Goal: Transaction & Acquisition: Purchase product/service

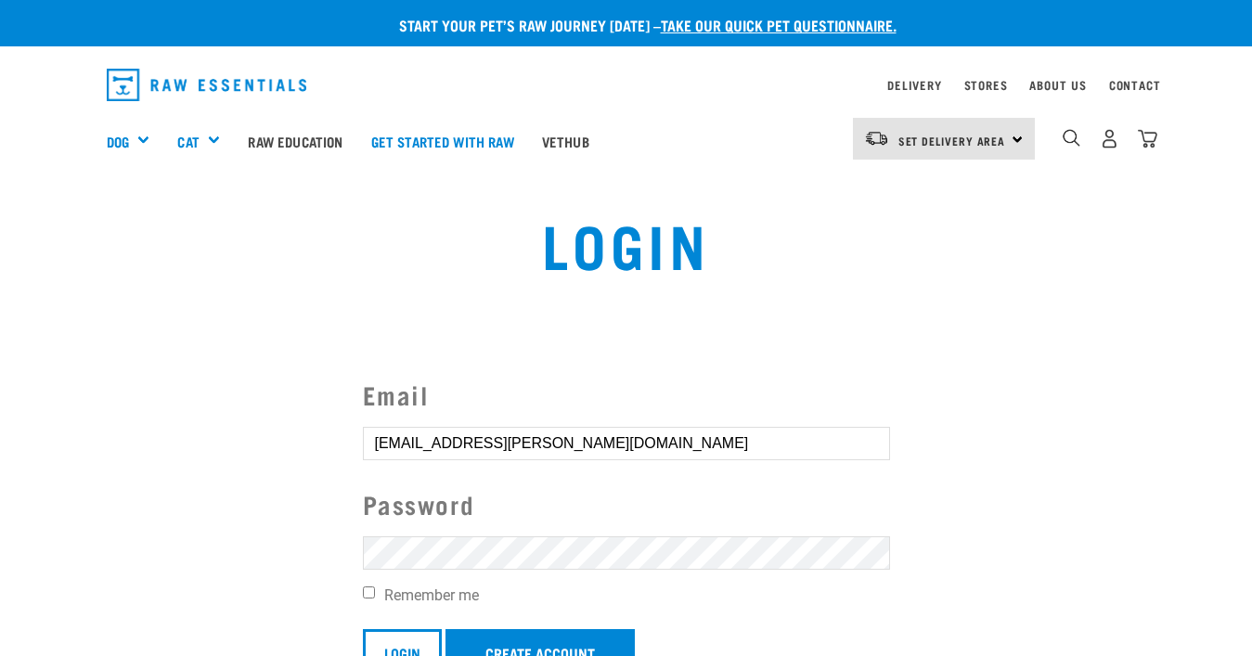
click at [251, 455] on section "Email mark.andrews@mac.com Password Remember me Login Create Account Forgot you…" at bounding box center [626, 535] width 1252 height 412
click at [403, 650] on input "Login" at bounding box center [402, 651] width 79 height 45
click at [404, 640] on input "Login" at bounding box center [402, 651] width 79 height 45
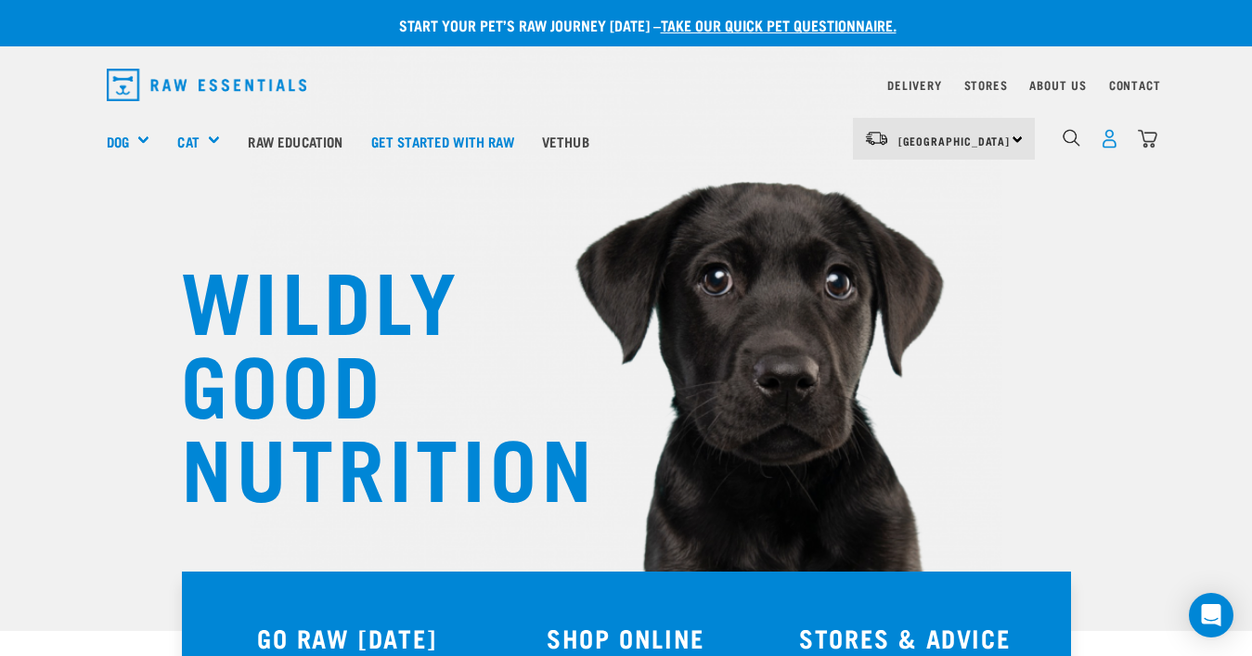
click at [1108, 135] on img "dropdown navigation" at bounding box center [1109, 138] width 19 height 19
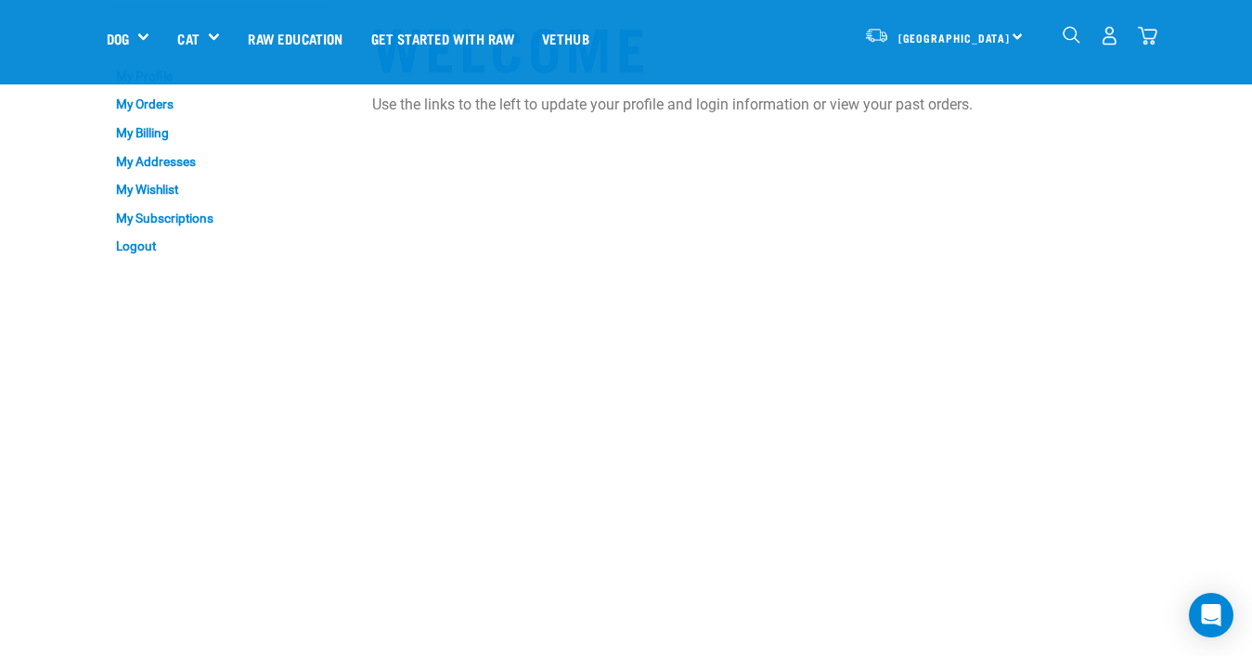
scroll to position [63, 0]
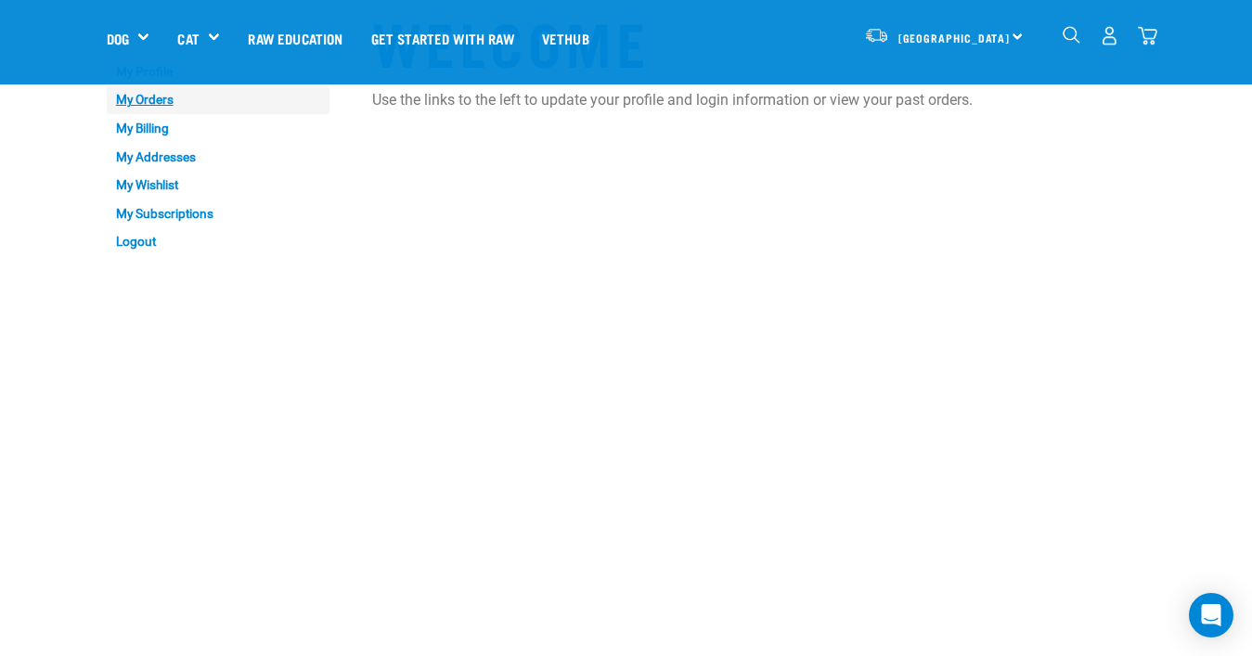
click at [139, 95] on link "My Orders" at bounding box center [218, 100] width 223 height 29
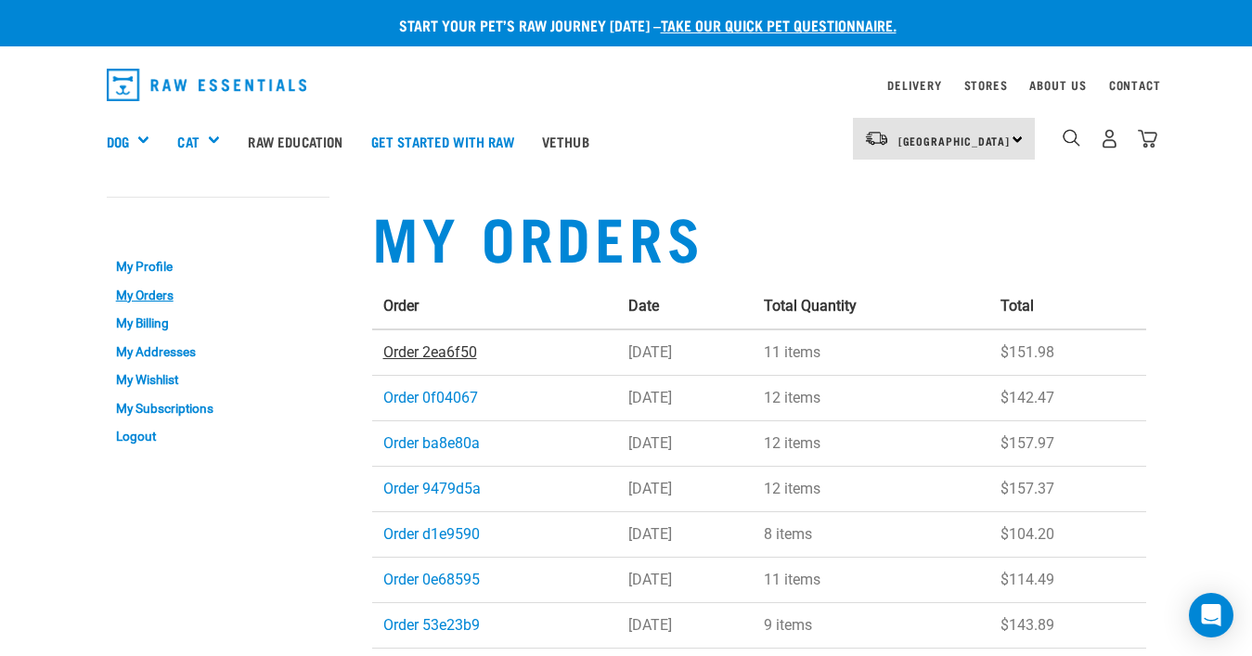
click at [437, 351] on link "Order 2ea6f50" at bounding box center [430, 352] width 94 height 18
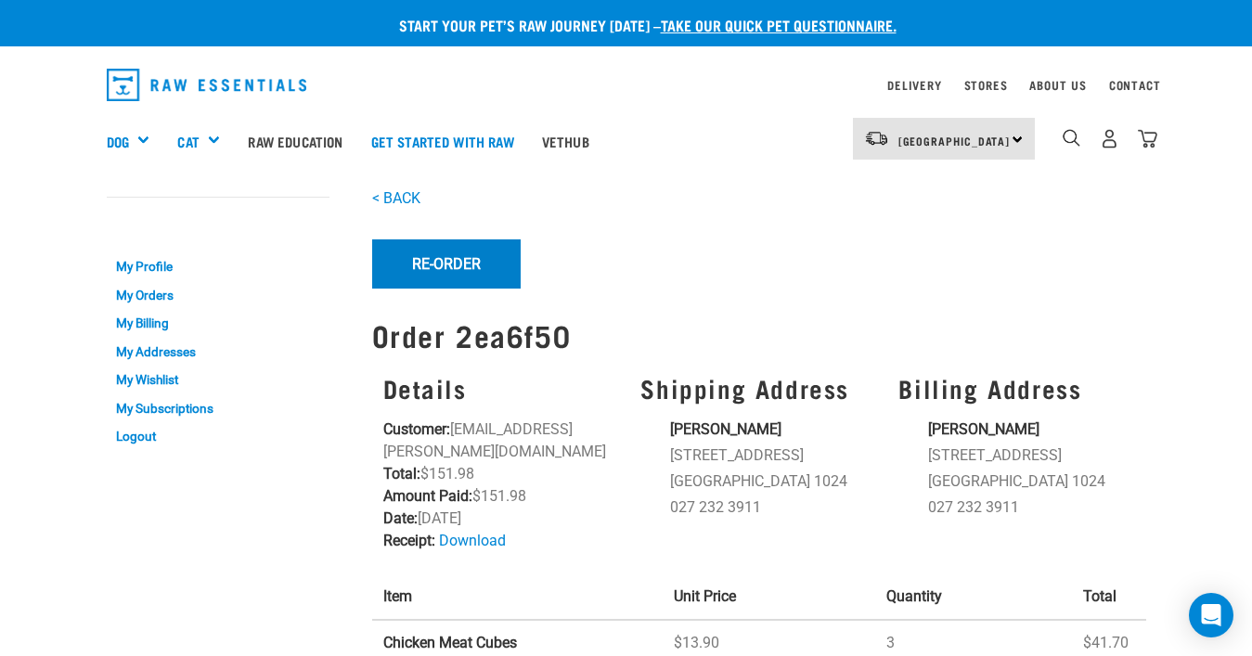
click at [437, 273] on button "Re-Order" at bounding box center [446, 263] width 148 height 48
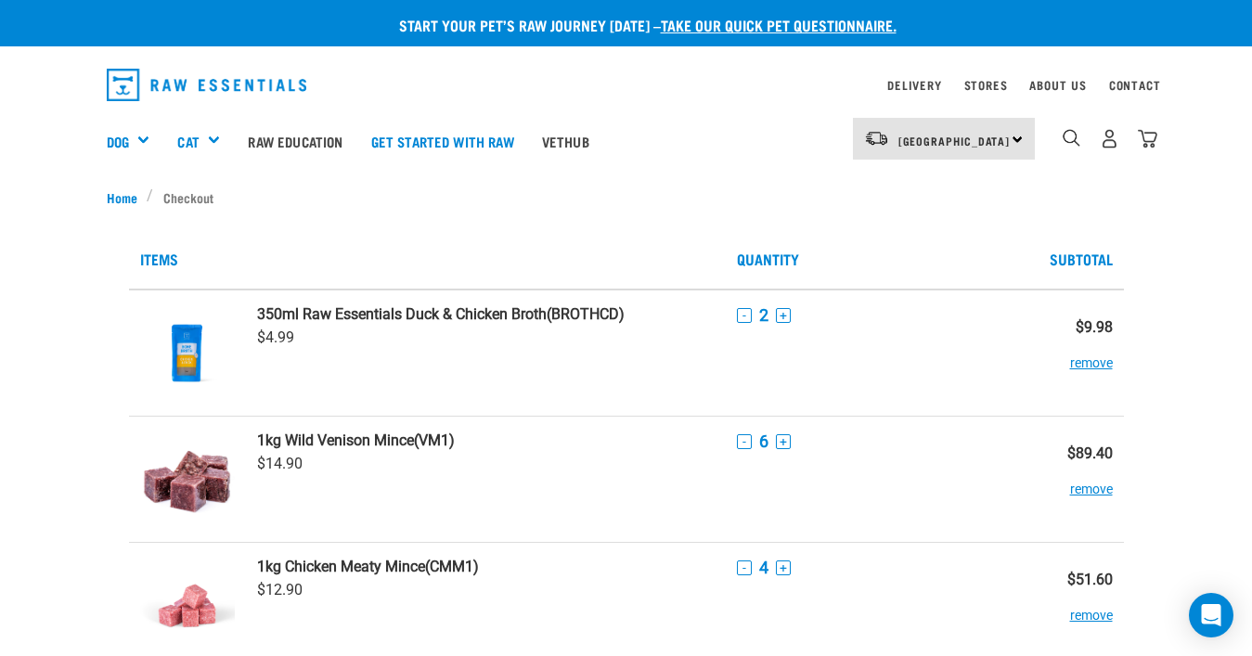
click at [1070, 365] on button "remove" at bounding box center [1091, 354] width 43 height 36
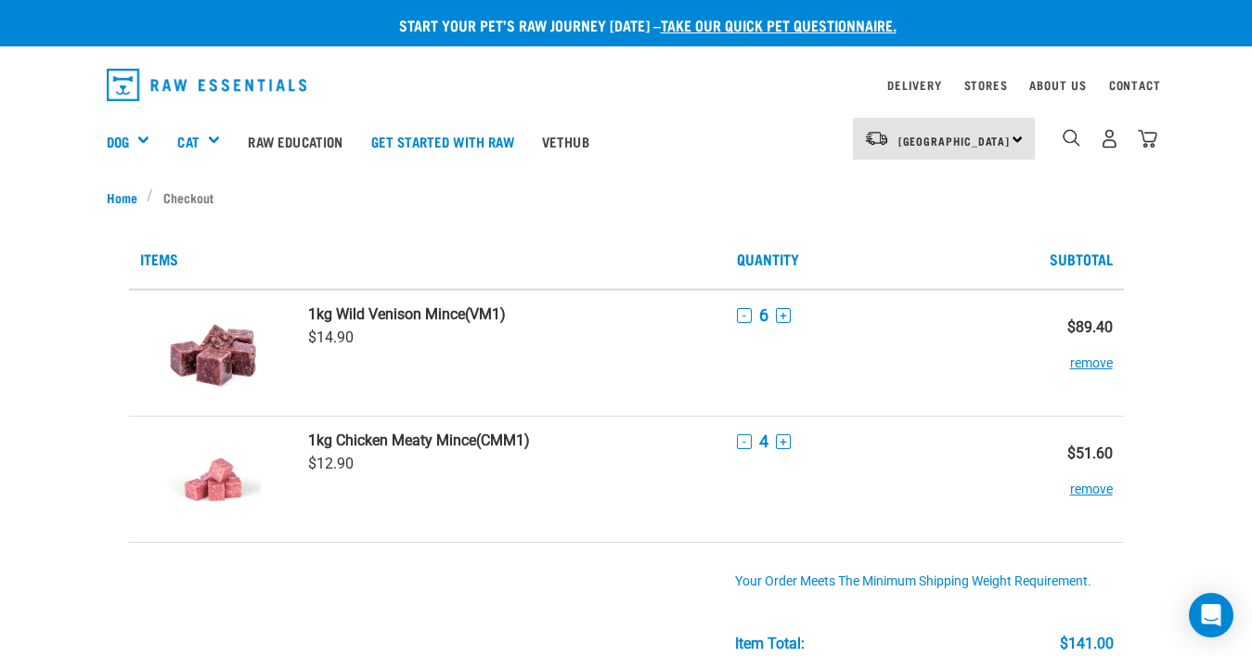
click at [737, 308] on button "-" at bounding box center [744, 315] width 15 height 15
click at [737, 309] on button "-" at bounding box center [744, 315] width 15 height 15
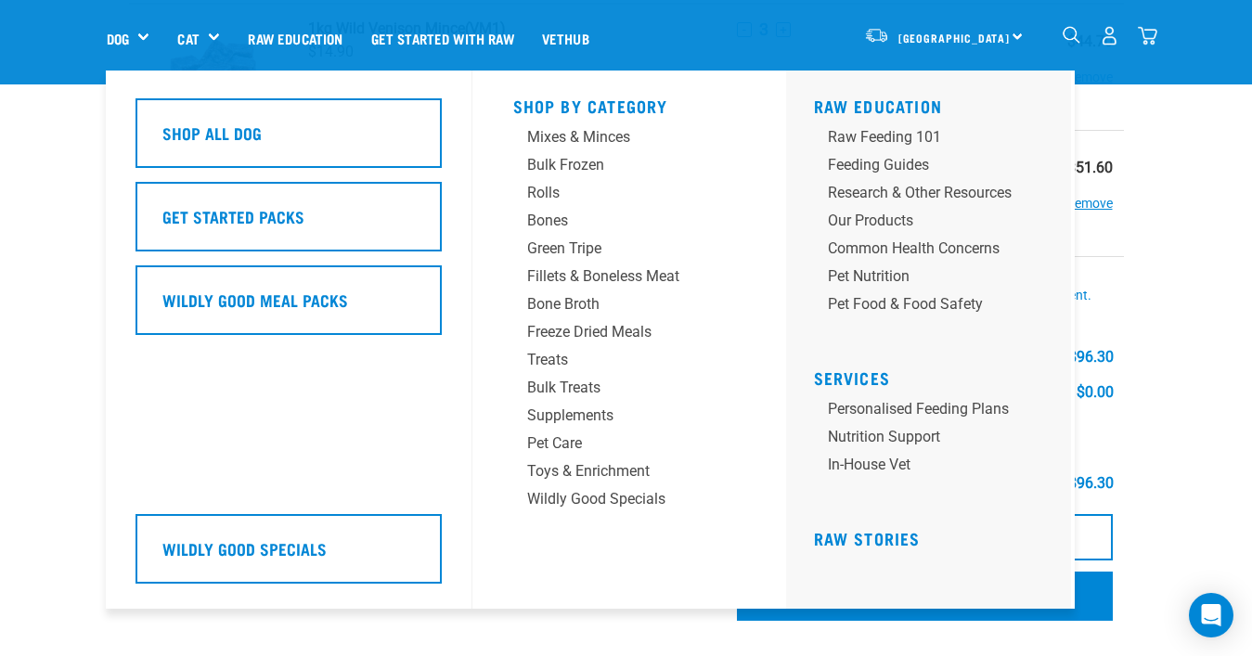
scroll to position [159, 0]
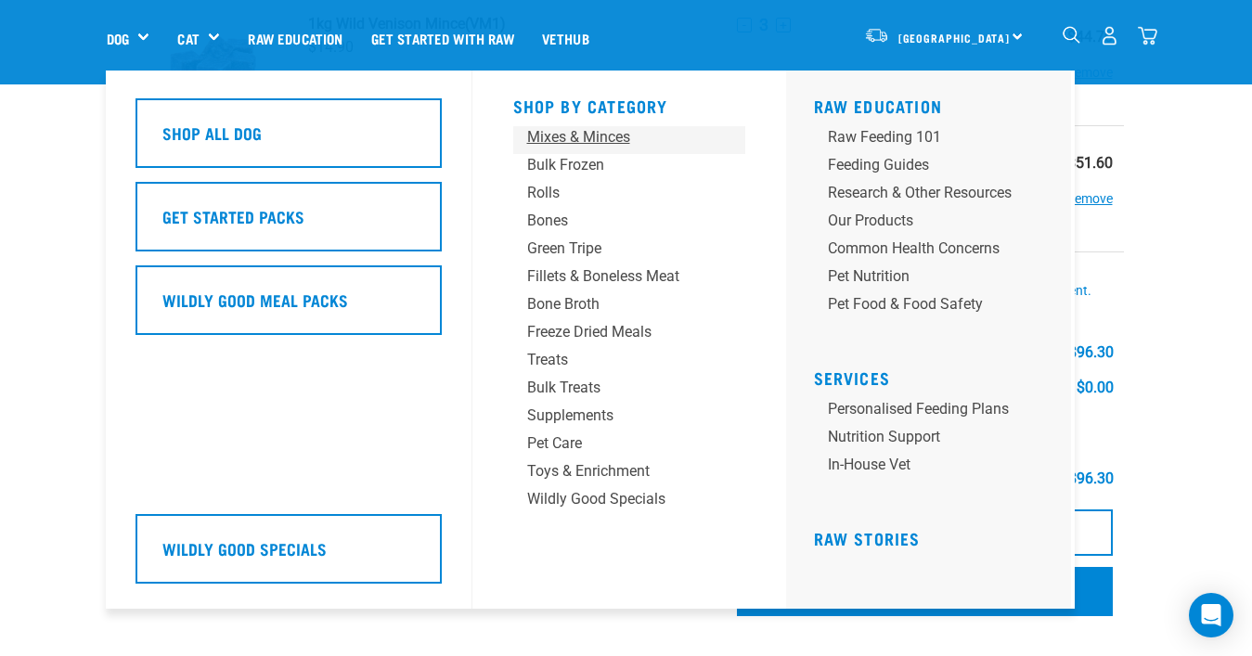
click at [547, 135] on div "Mixes & Minces" at bounding box center [614, 137] width 174 height 22
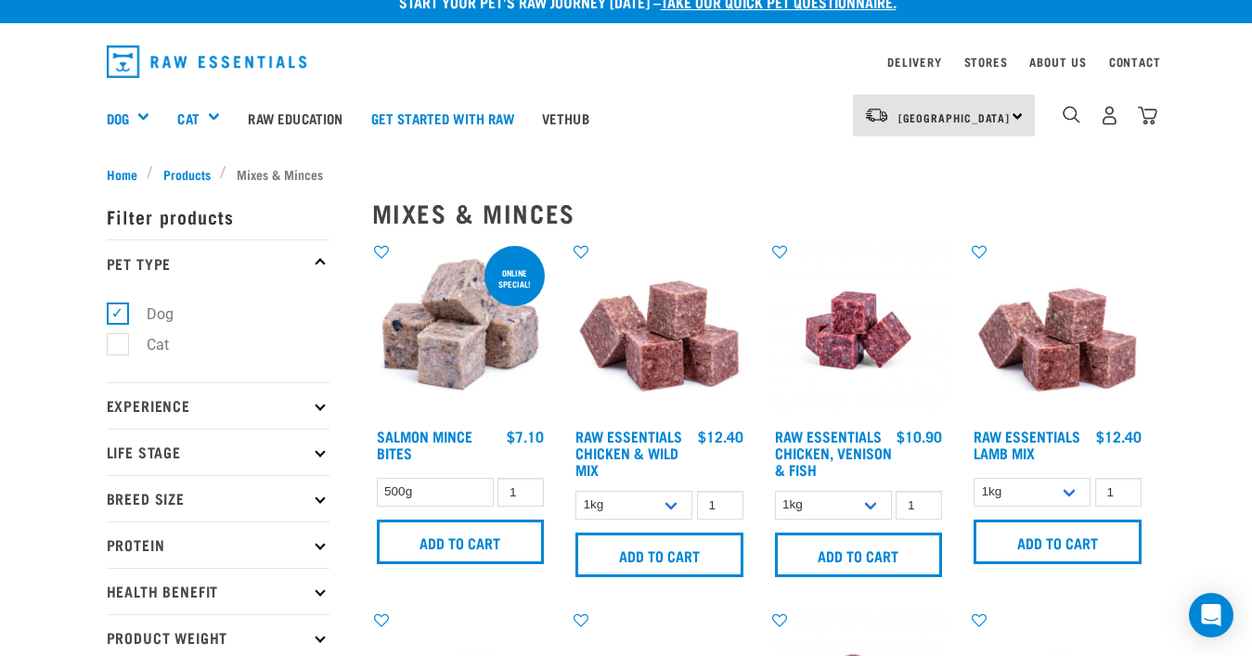
scroll to position [14, 0]
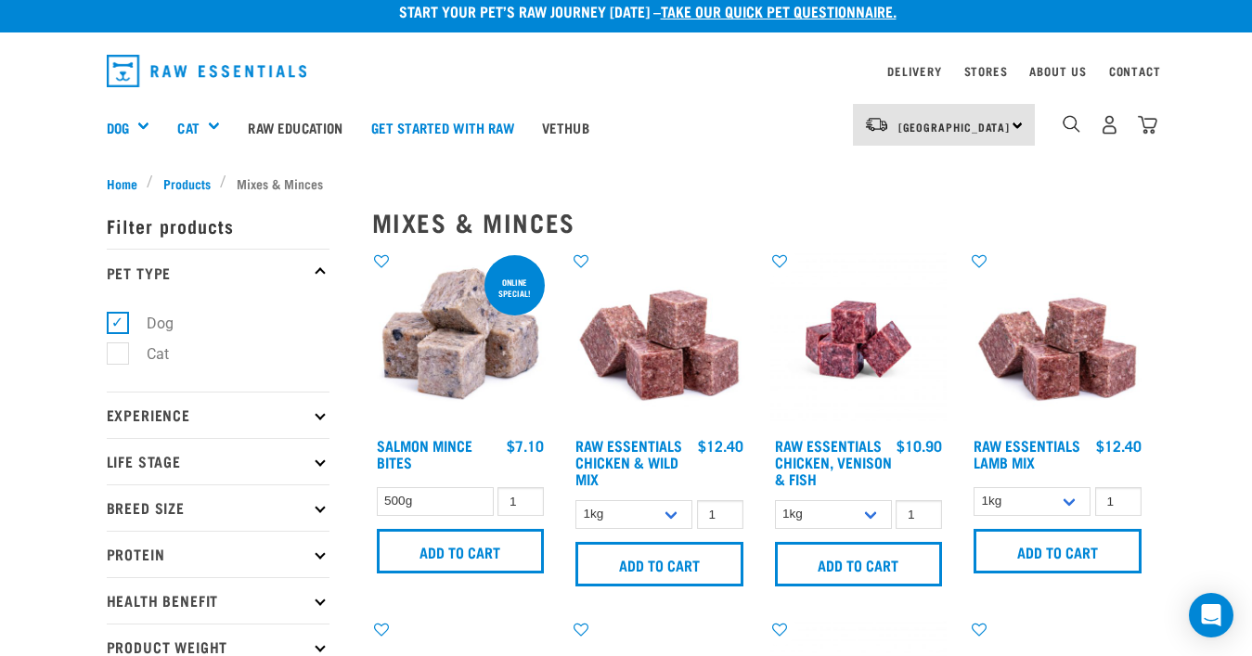
click at [318, 550] on p "Protein" at bounding box center [218, 554] width 223 height 46
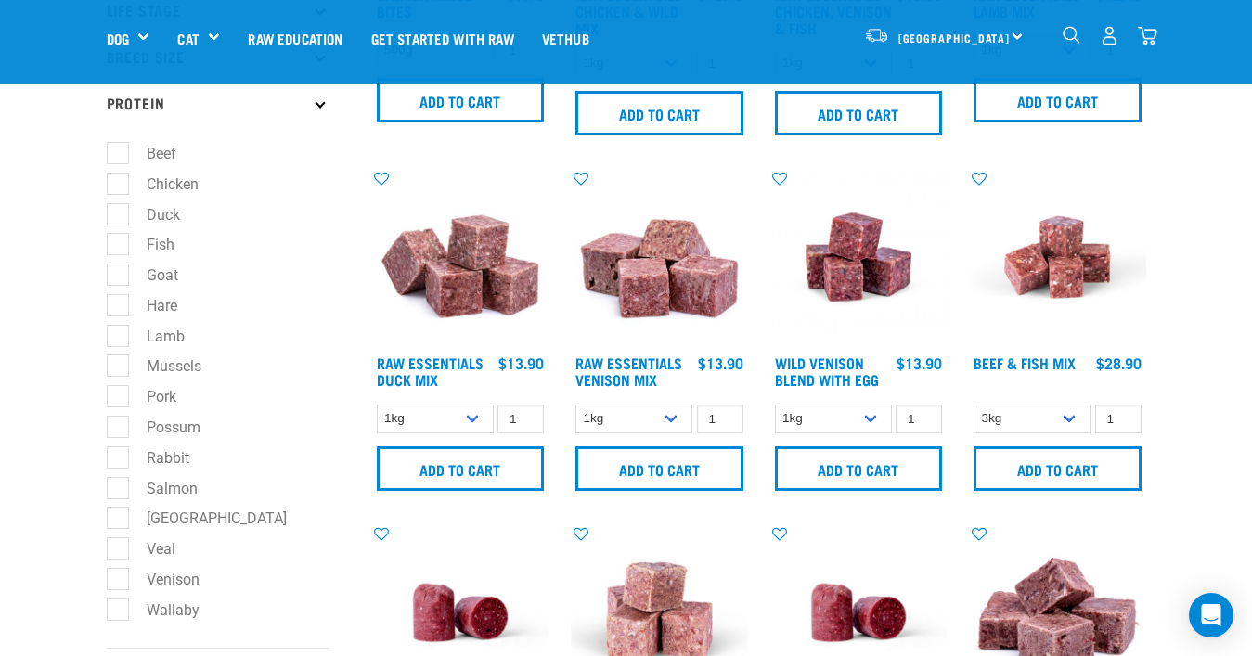
scroll to position [355, 0]
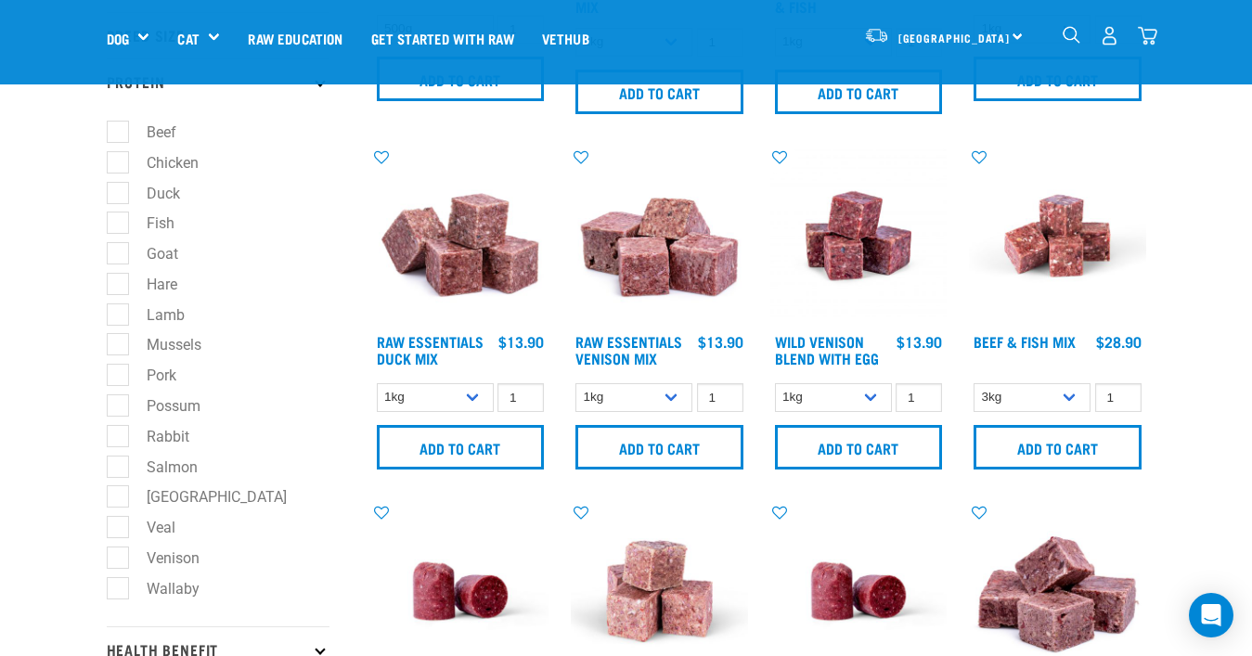
click at [123, 461] on label "Salmon" at bounding box center [161, 467] width 88 height 23
click at [119, 461] on input "Salmon" at bounding box center [113, 464] width 12 height 12
checkbox input "true"
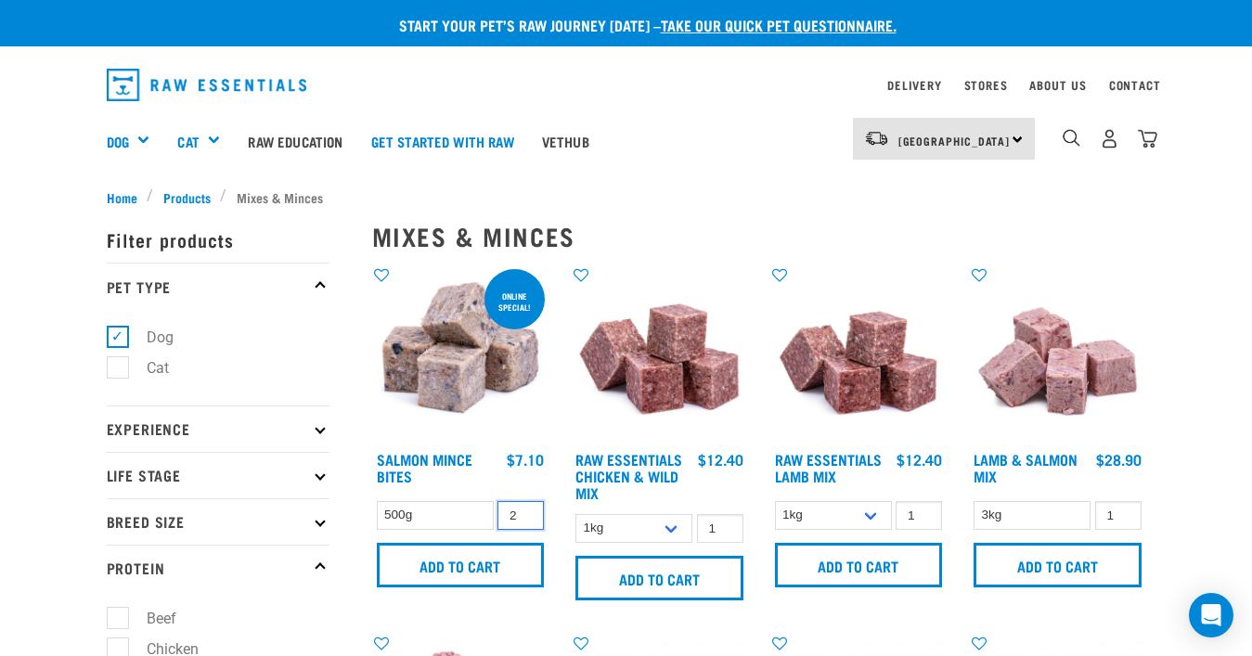
click at [525, 509] on input "2" at bounding box center [520, 515] width 46 height 29
click at [525, 509] on input "3" at bounding box center [520, 515] width 46 height 29
click at [525, 509] on input "4" at bounding box center [520, 515] width 46 height 29
click at [524, 509] on input "5" at bounding box center [520, 515] width 46 height 29
click at [496, 557] on input "Add to cart" at bounding box center [461, 565] width 168 height 45
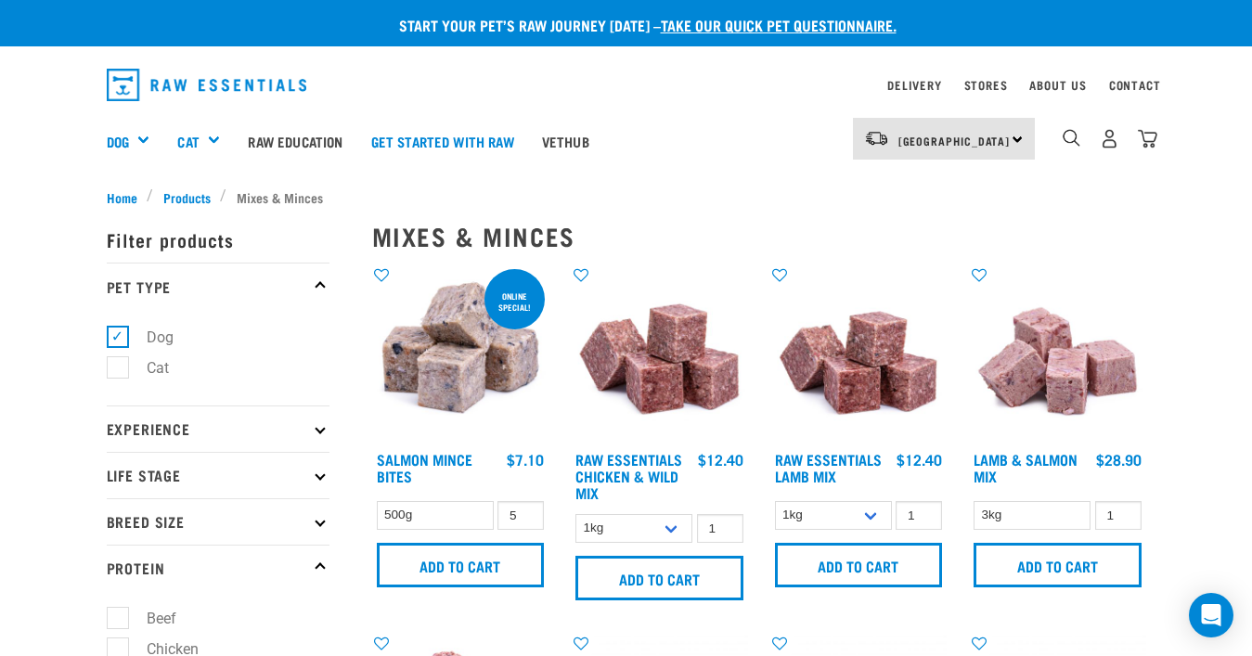
click at [70, 331] on button "delete" at bounding box center [60, 328] width 19 height 19
click at [524, 519] on input "4" at bounding box center [520, 515] width 46 height 29
type input "3"
click at [524, 519] on input "3" at bounding box center [520, 515] width 46 height 29
click at [509, 559] on input "Add to cart" at bounding box center [461, 565] width 168 height 45
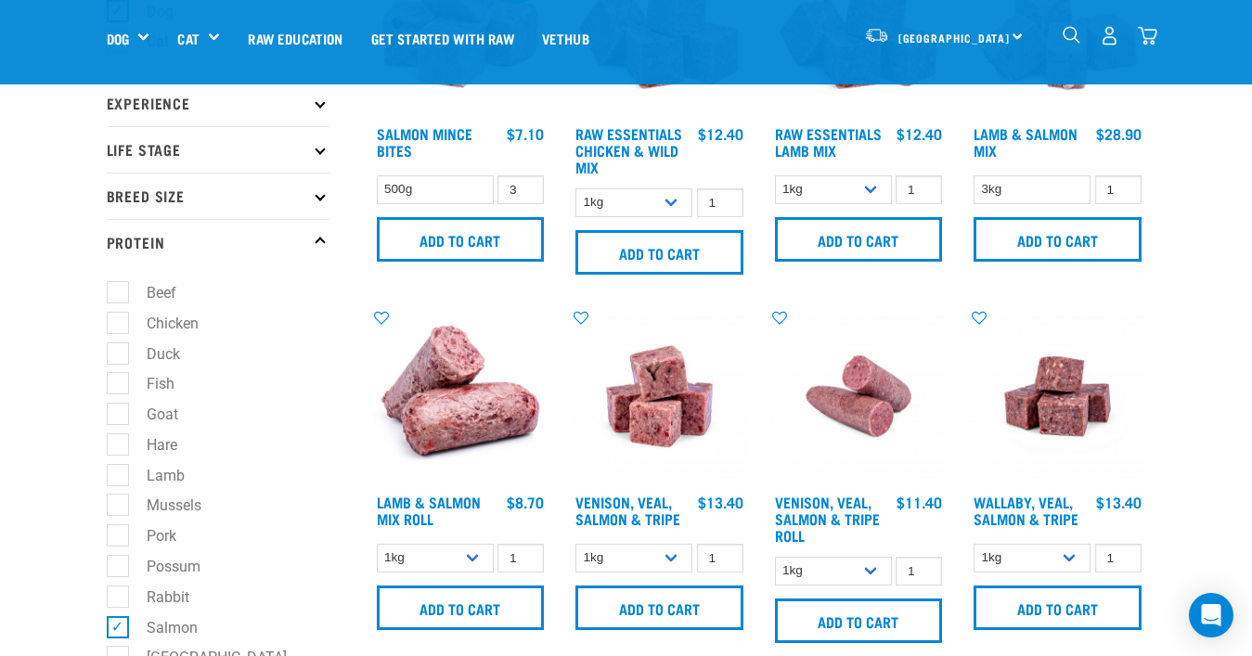
scroll to position [209, 0]
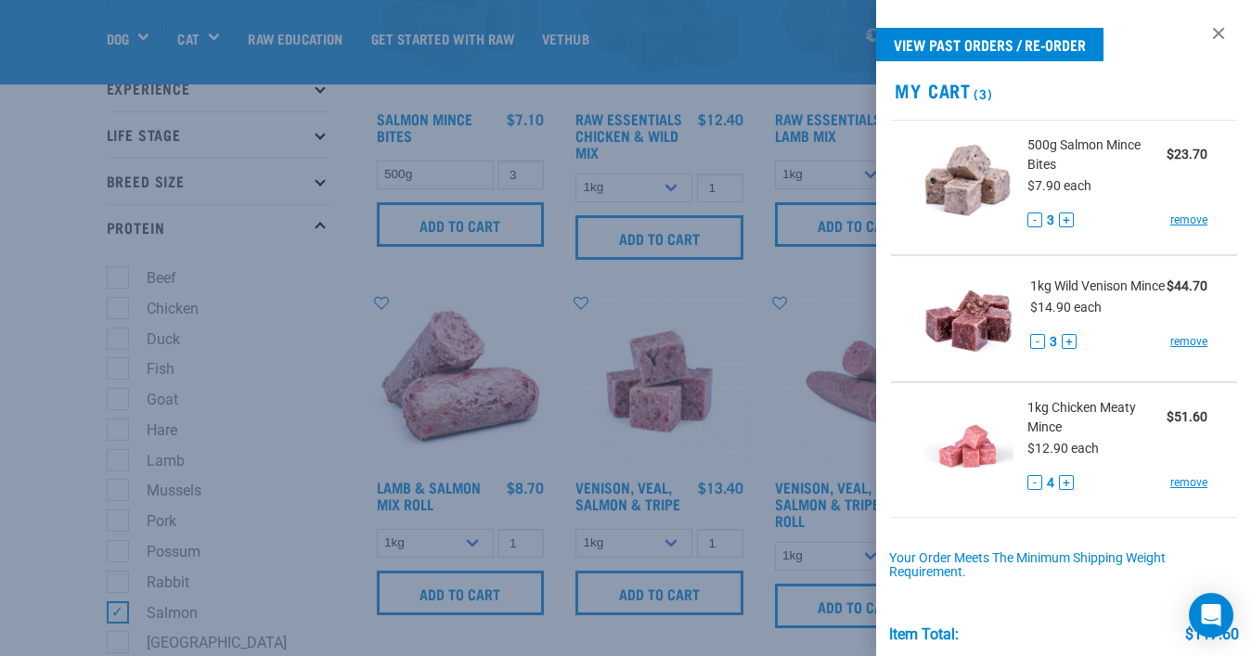
click at [62, 433] on div at bounding box center [626, 328] width 1252 height 656
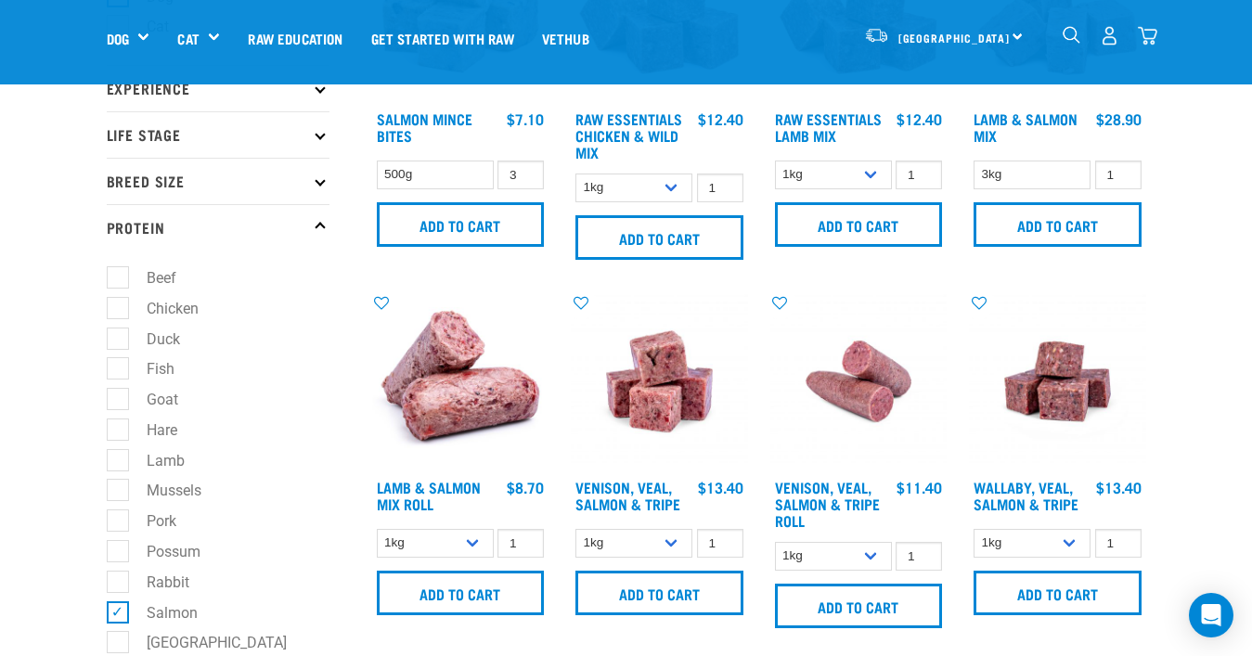
click at [115, 320] on ul "Beef Chicken Duck Fish [GEOGRAPHIC_DATA] [GEOGRAPHIC_DATA] Lamb Mussels Pork Po…" at bounding box center [218, 512] width 223 height 522
click at [117, 302] on label "Chicken" at bounding box center [161, 308] width 89 height 23
click at [116, 302] on input "Chicken" at bounding box center [113, 305] width 12 height 12
checkbox input "true"
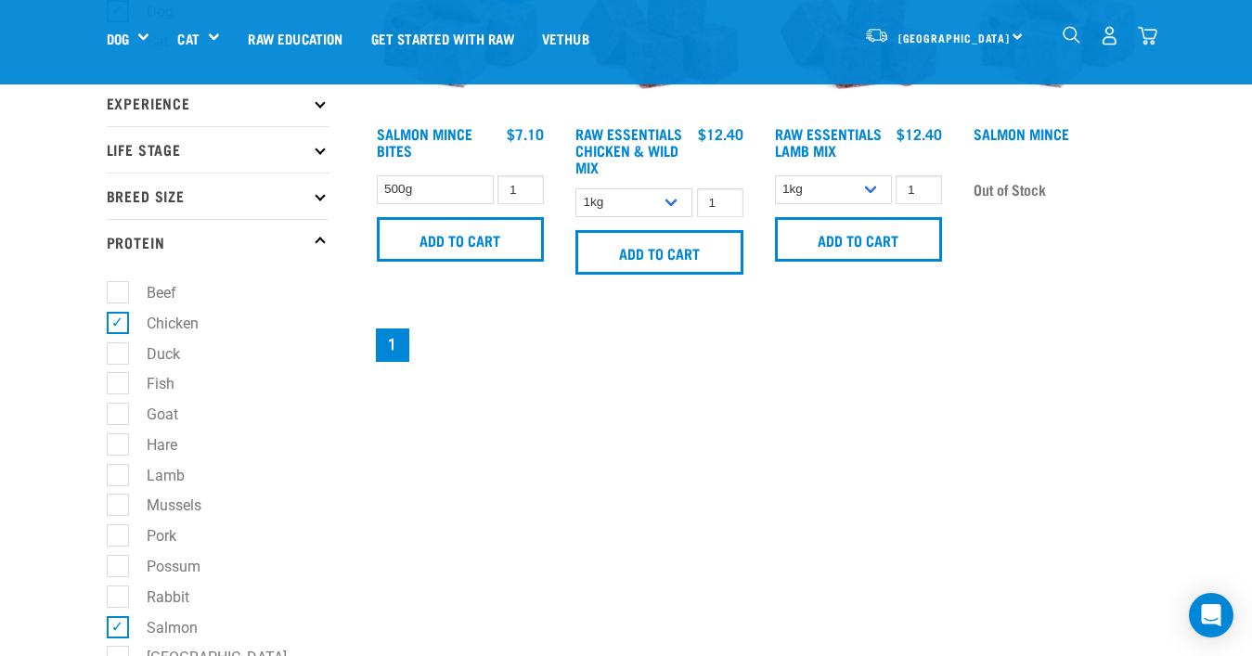
scroll to position [209, 0]
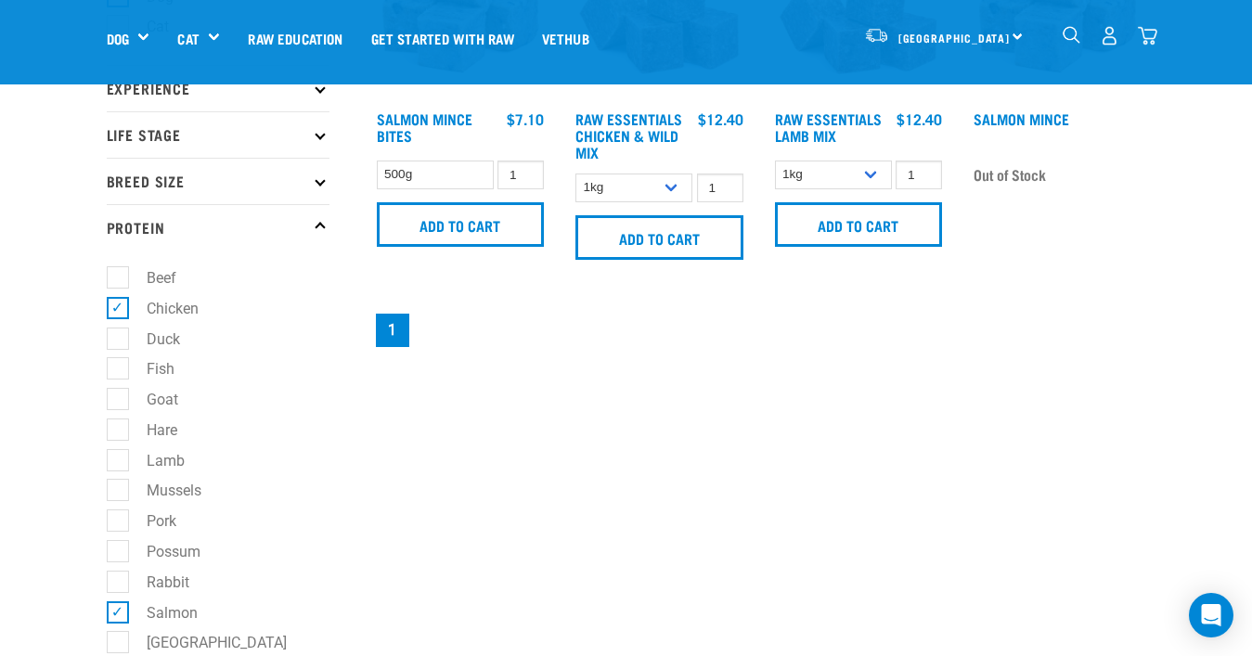
click at [118, 609] on label "Salmon" at bounding box center [161, 612] width 88 height 23
click at [118, 609] on input "Salmon" at bounding box center [113, 609] width 12 height 12
checkbox input "false"
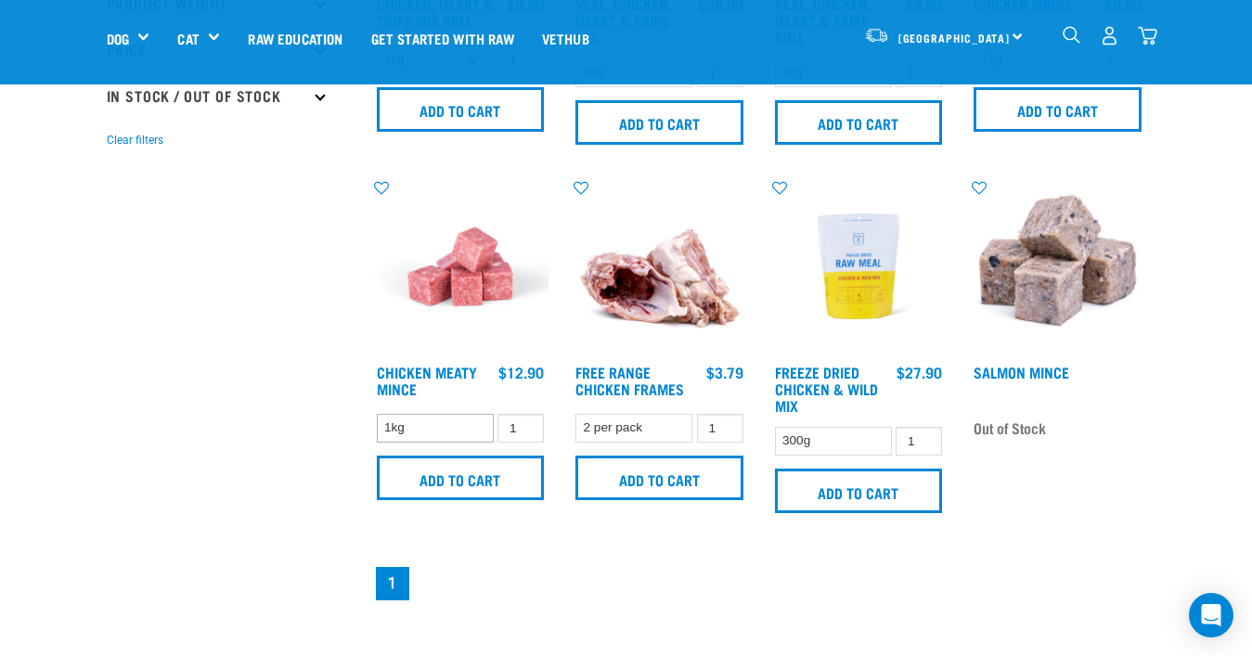
scroll to position [1052, 0]
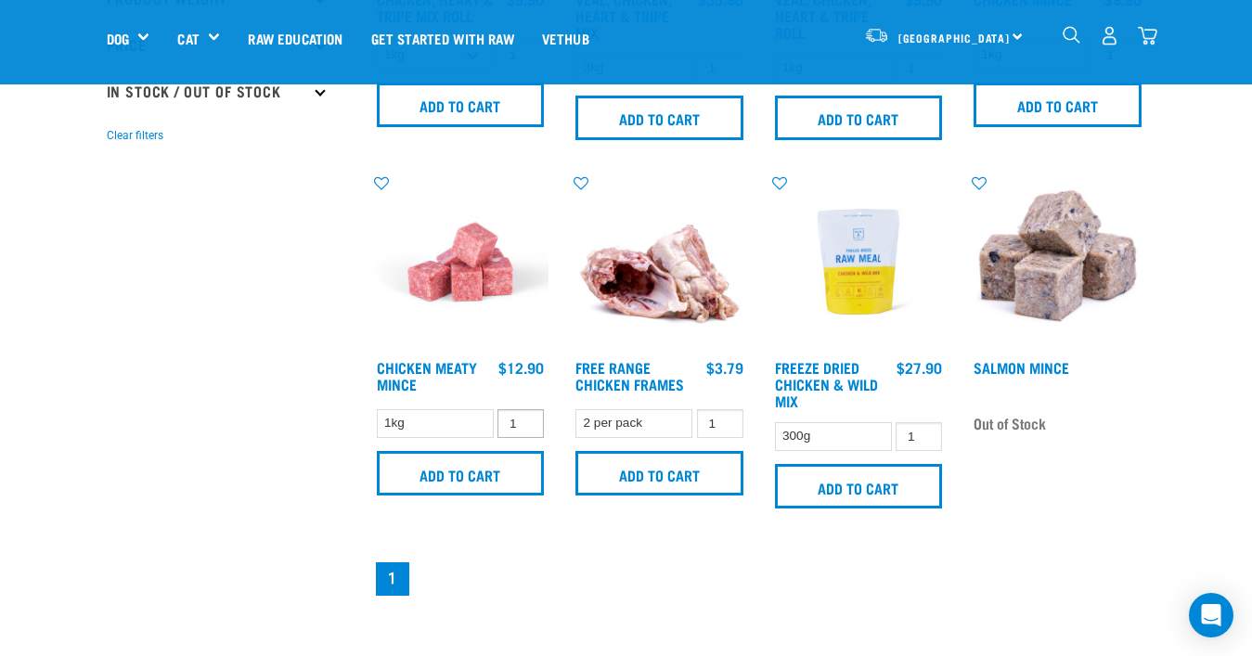
type input "2"
click at [523, 420] on input "2" at bounding box center [520, 423] width 46 height 29
click at [458, 480] on input "Add to cart" at bounding box center [461, 473] width 168 height 45
click at [1220, 325] on body "There are 5 items left in stock of Chicken Meaty Mince, please remove this item…" at bounding box center [626, 247] width 1252 height 2599
click at [1151, 33] on img "dropdown navigation" at bounding box center [1147, 35] width 19 height 19
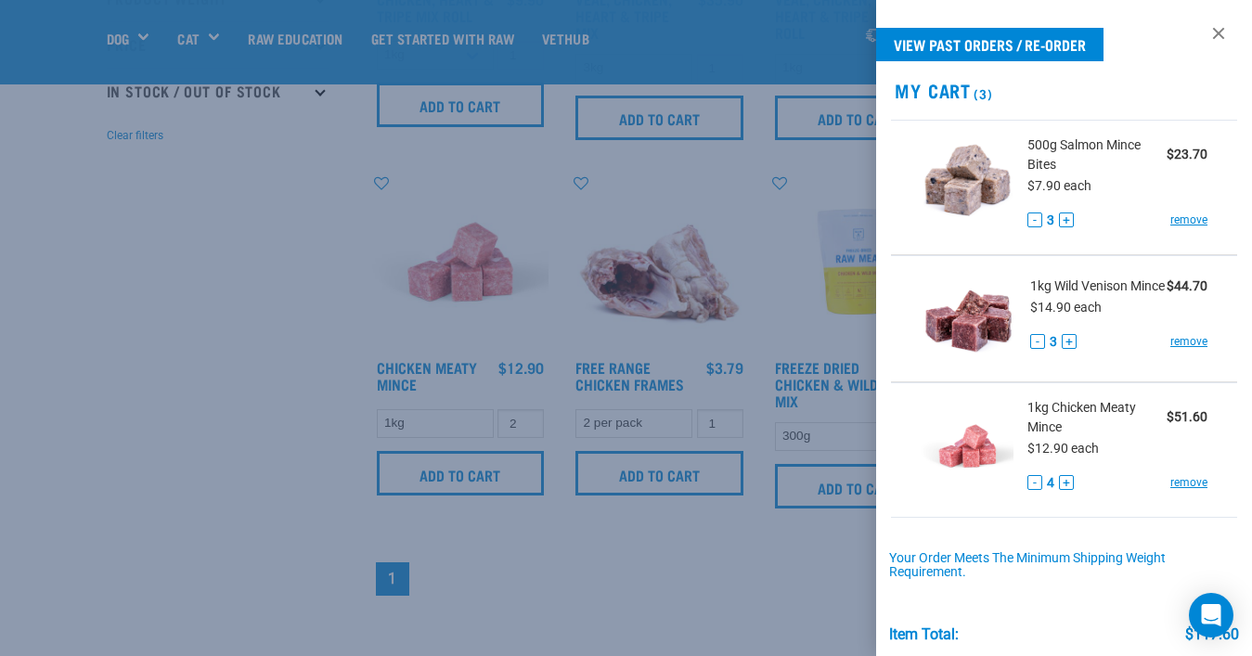
click at [1069, 487] on button "+" at bounding box center [1066, 482] width 15 height 15
click at [1068, 536] on div "View past orders / re-order My Cart 3 500g Salmon Mince Bites $23.70 $7.90 each…" at bounding box center [1064, 328] width 376 height 656
click at [234, 466] on div at bounding box center [626, 328] width 1252 height 656
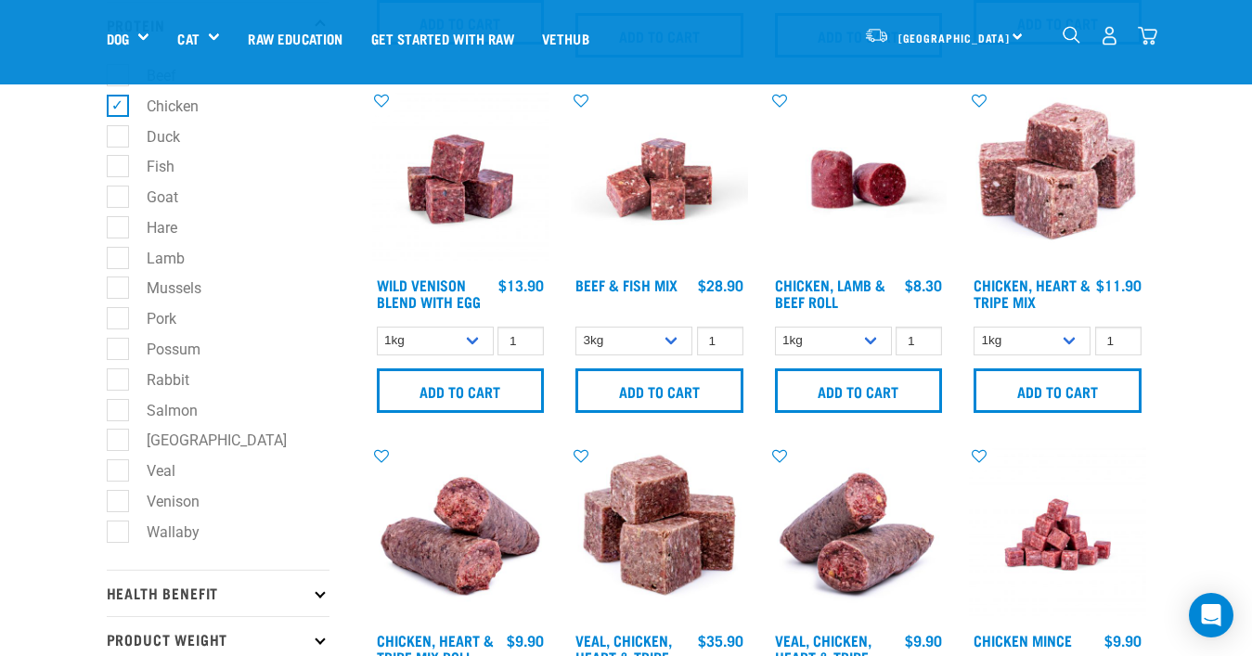
scroll to position [415, 0]
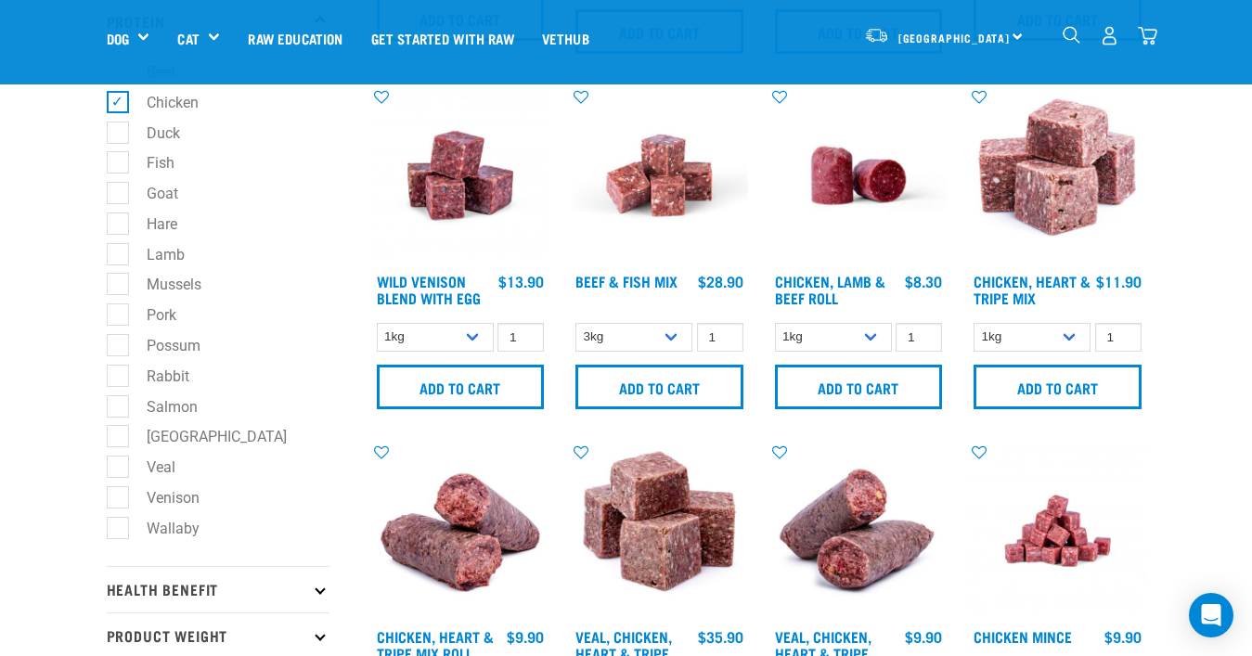
click at [119, 497] on label "Venison" at bounding box center [162, 497] width 90 height 23
click at [119, 497] on input "Venison" at bounding box center [113, 494] width 12 height 12
checkbox input "true"
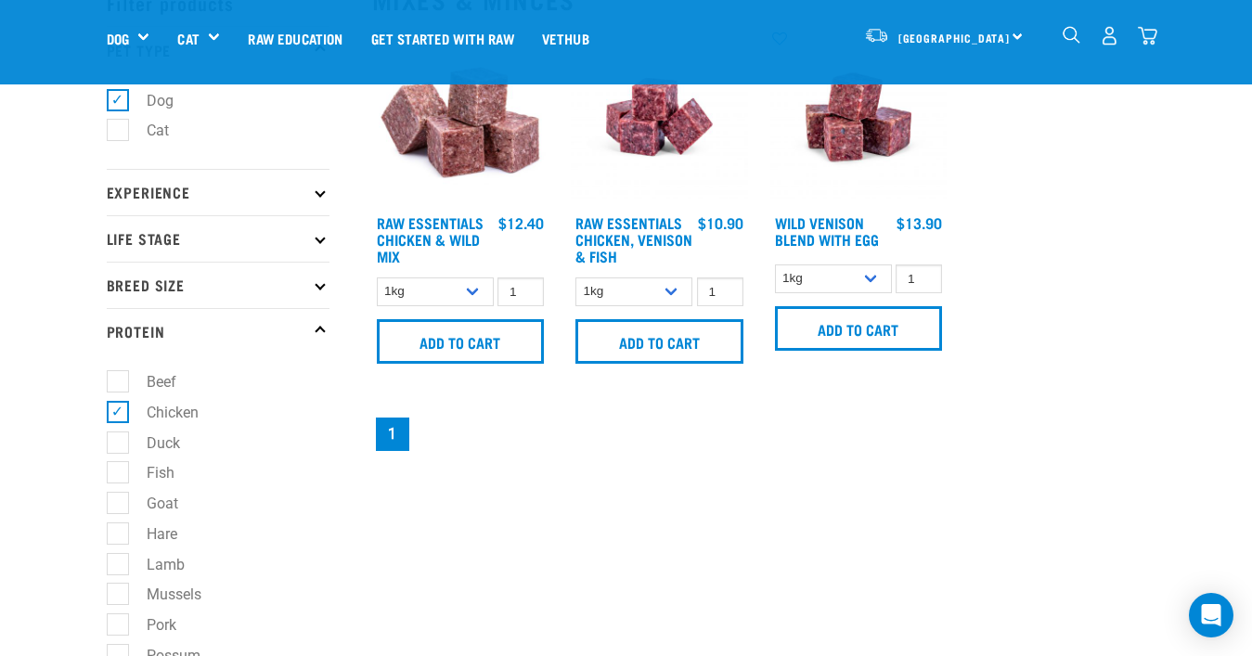
scroll to position [160, 0]
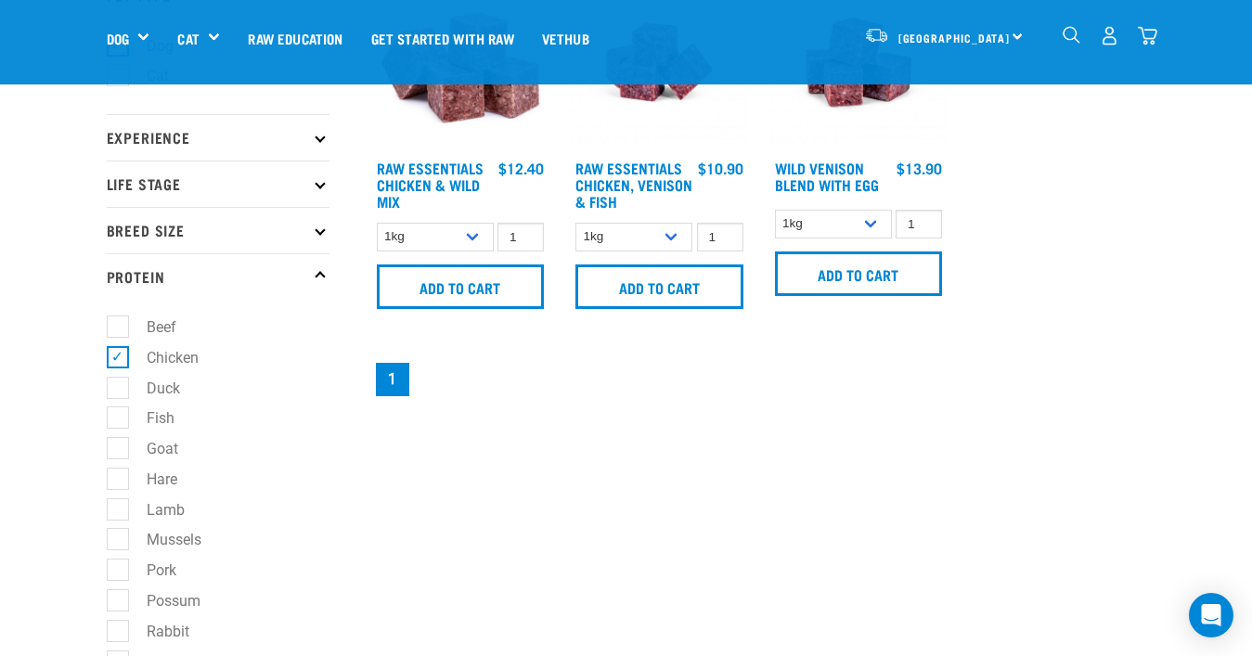
click at [1151, 35] on img "dropdown navigation" at bounding box center [1147, 35] width 19 height 19
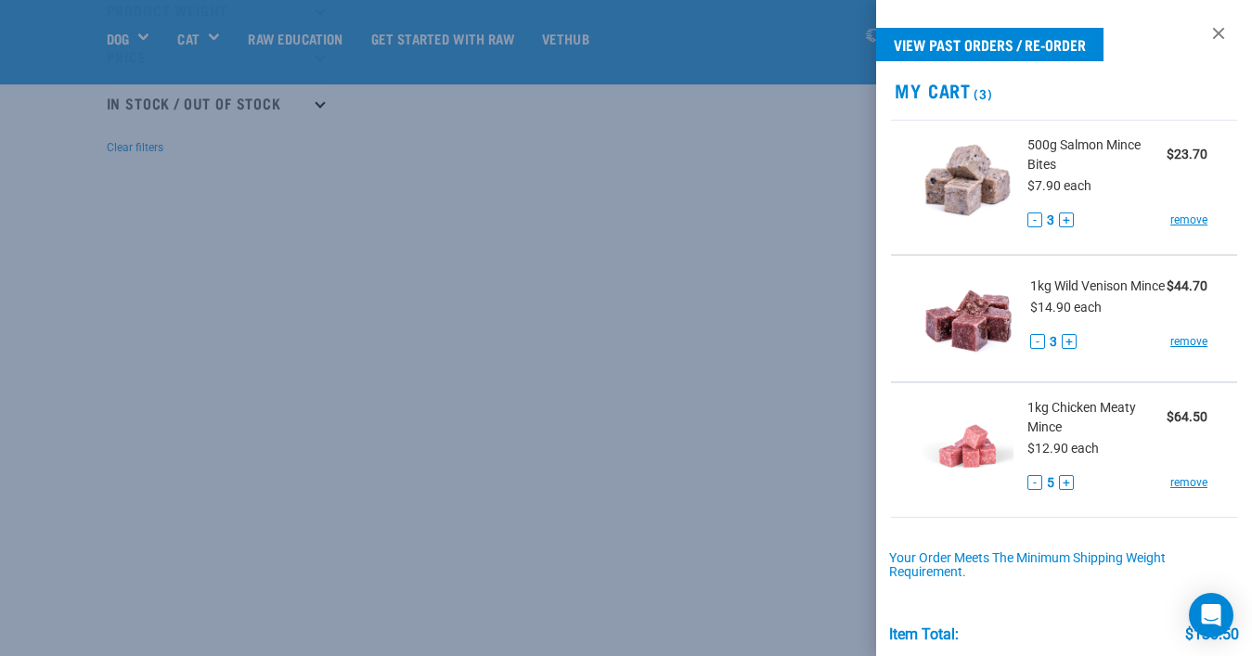
scroll to position [1025, 0]
click at [934, 94] on h2 "My Cart (3)" at bounding box center [1064, 90] width 376 height 21
click at [1039, 619] on div "Item Total: $130.50" at bounding box center [1064, 625] width 351 height 35
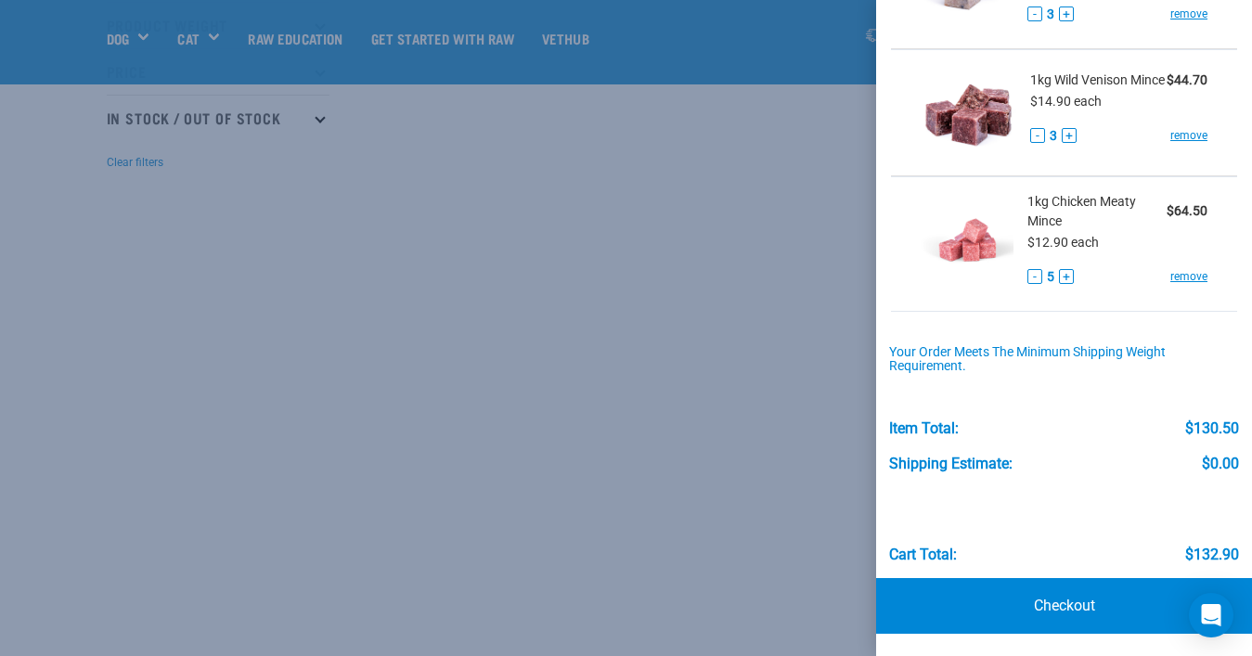
scroll to position [213, 0]
click at [1044, 604] on link "Checkout" at bounding box center [1064, 606] width 376 height 56
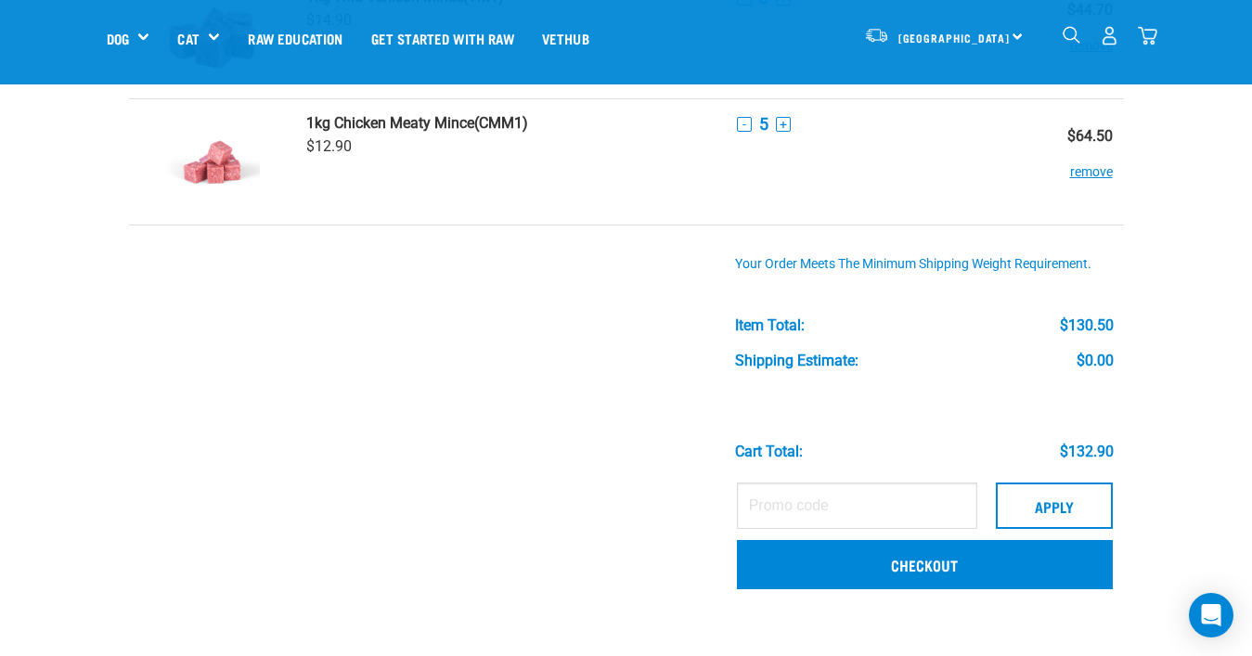
scroll to position [333, 0]
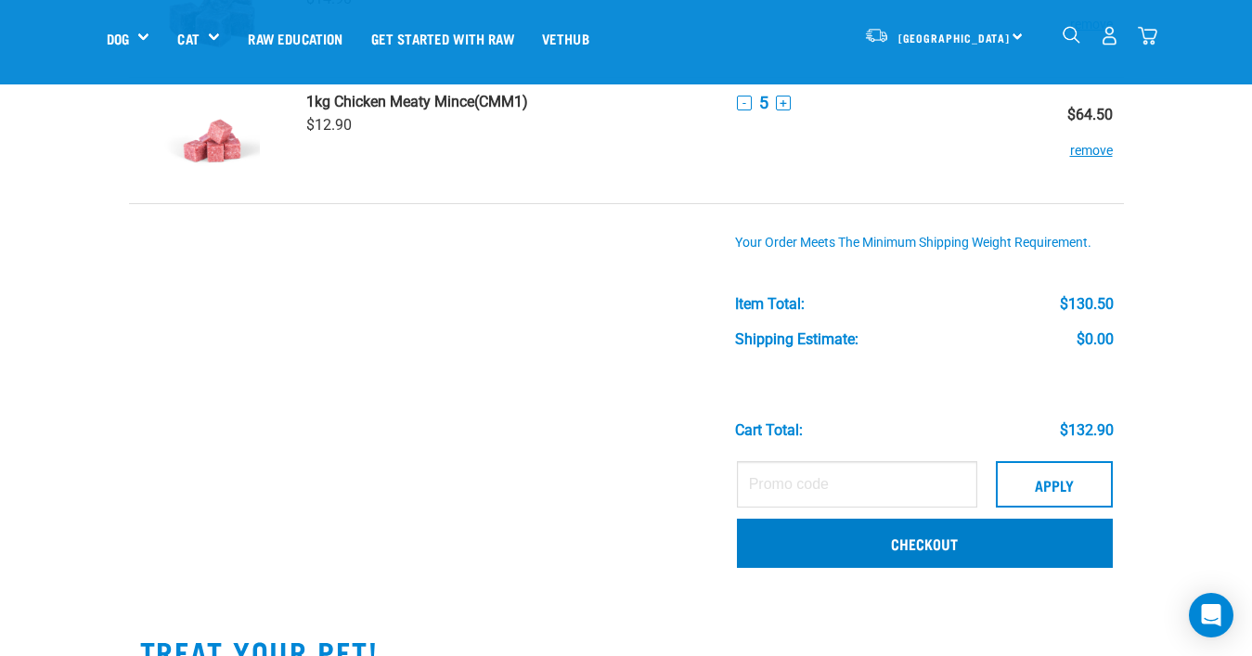
click at [861, 541] on link "Checkout" at bounding box center [925, 543] width 376 height 48
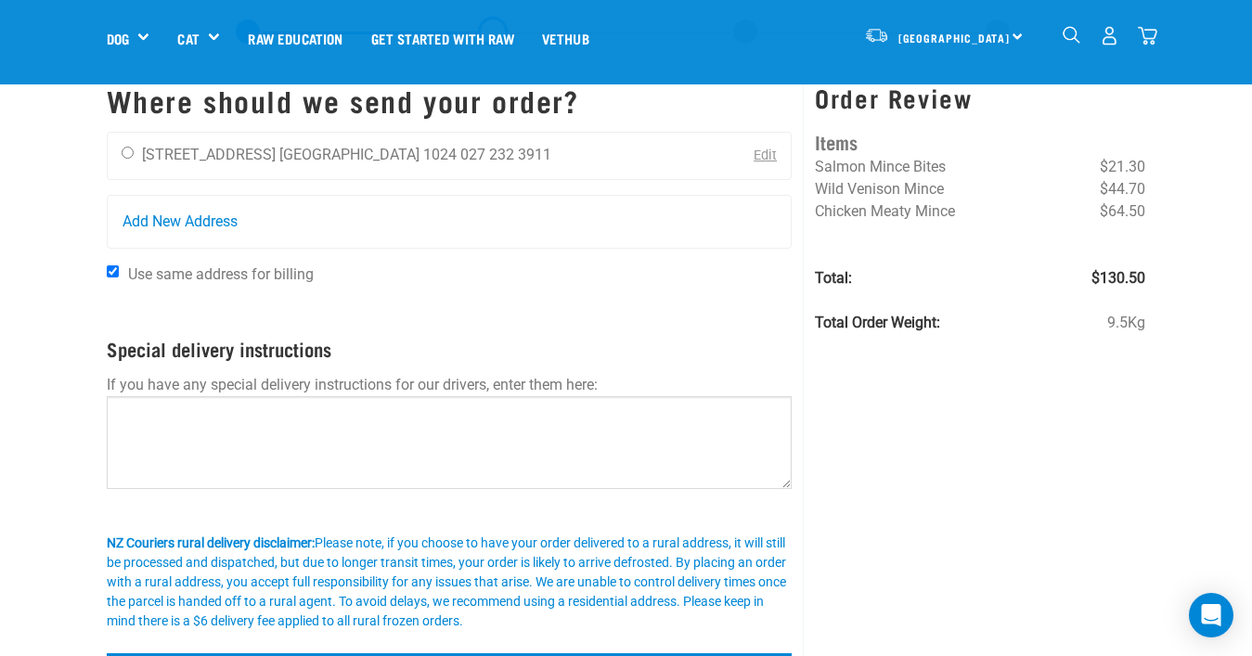
scroll to position [-6, 0]
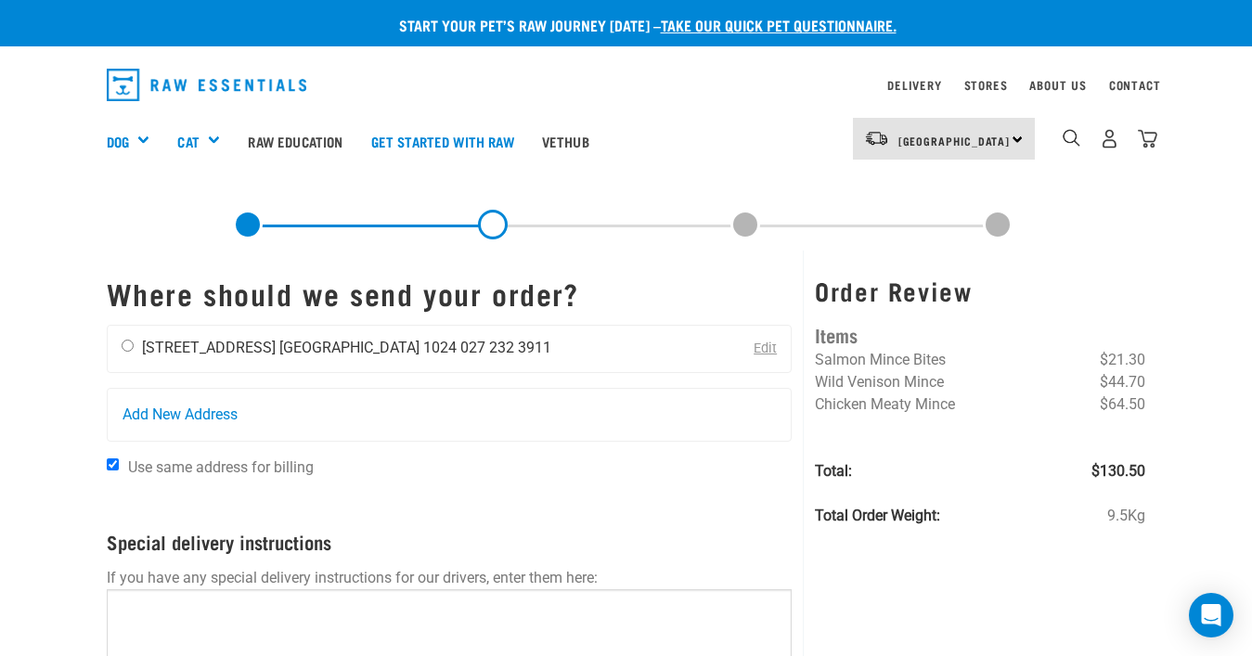
click at [126, 352] on input "radio" at bounding box center [128, 346] width 12 height 12
radio input "true"
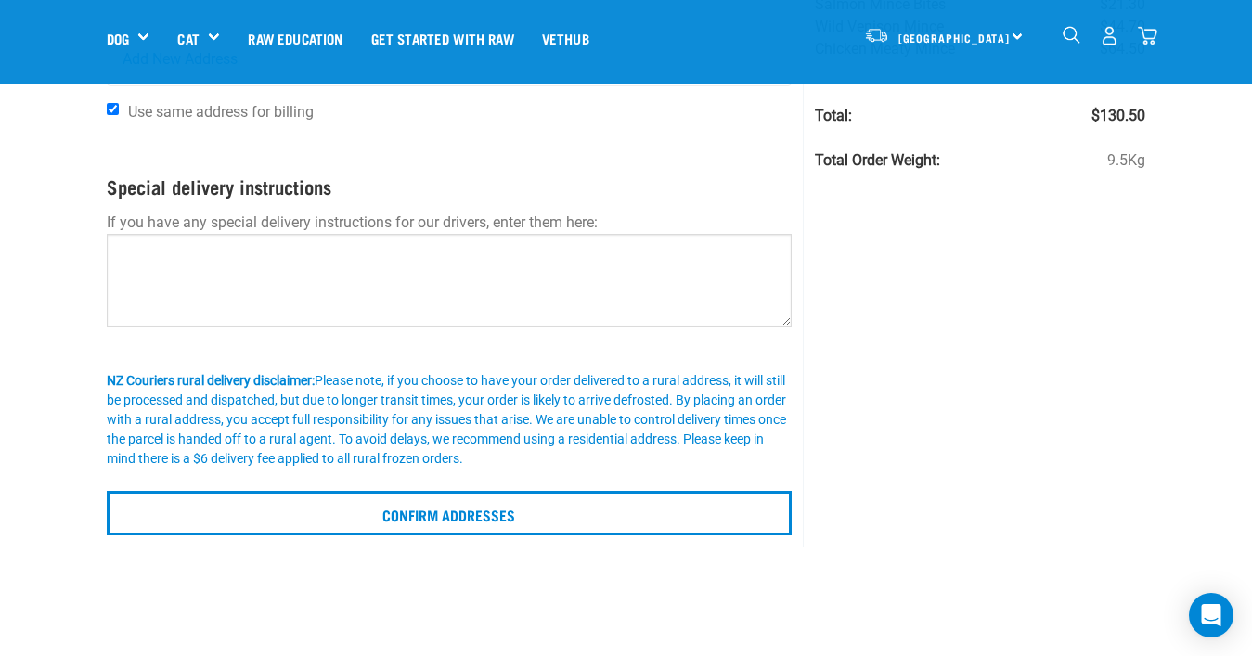
scroll to position [226, 0]
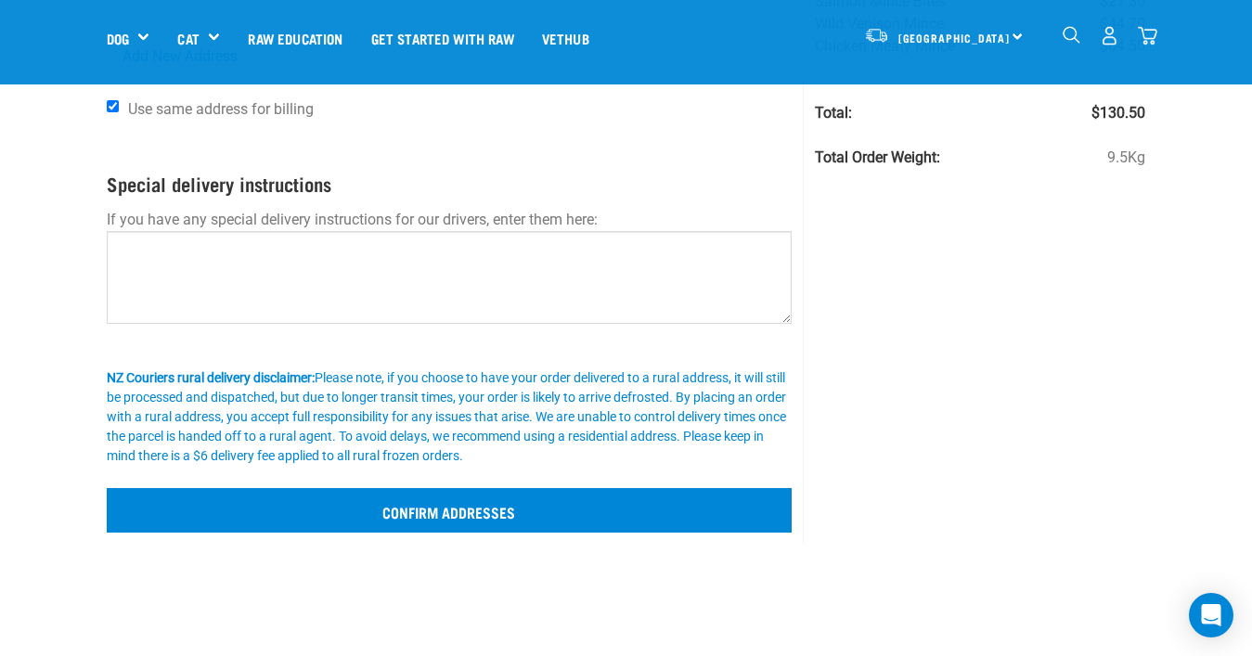
click at [381, 503] on input "Confirm addresses" at bounding box center [450, 510] width 686 height 45
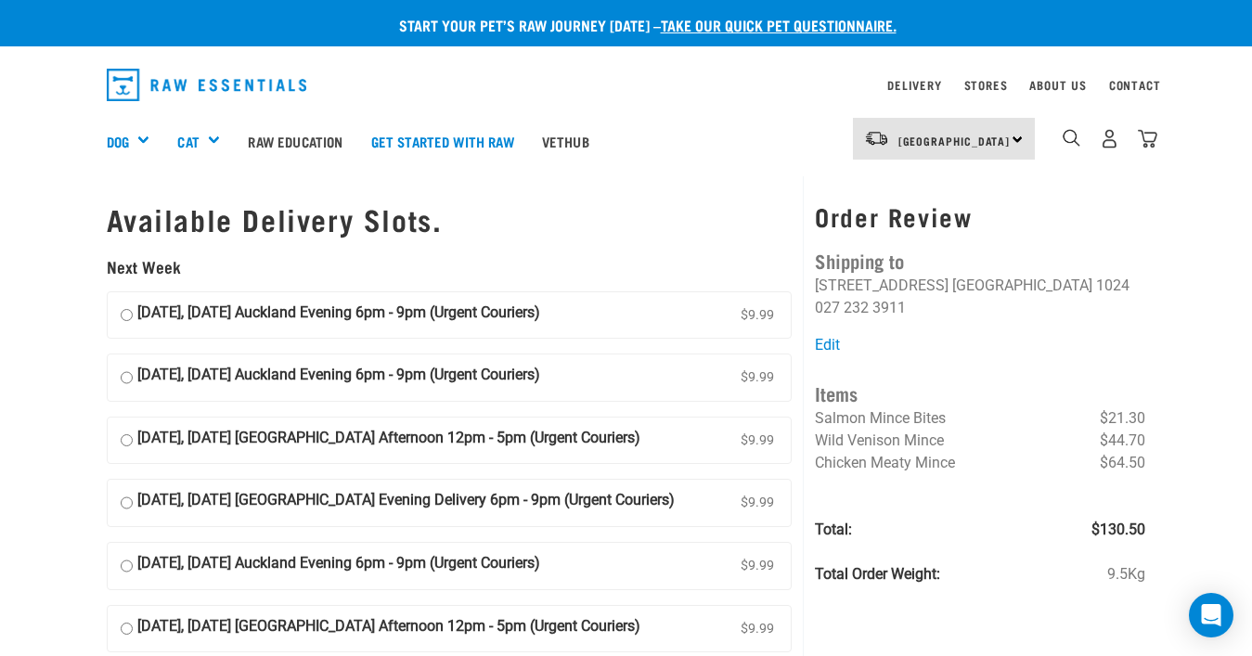
click at [185, 322] on strong "18 August, Monday Auckland Evening 6pm - 9pm (Urgent Couriers)" at bounding box center [338, 316] width 403 height 28
click at [133, 322] on input "18 August, Monday Auckland Evening 6pm - 9pm (Urgent Couriers) $9.99" at bounding box center [127, 316] width 12 height 28
radio input "true"
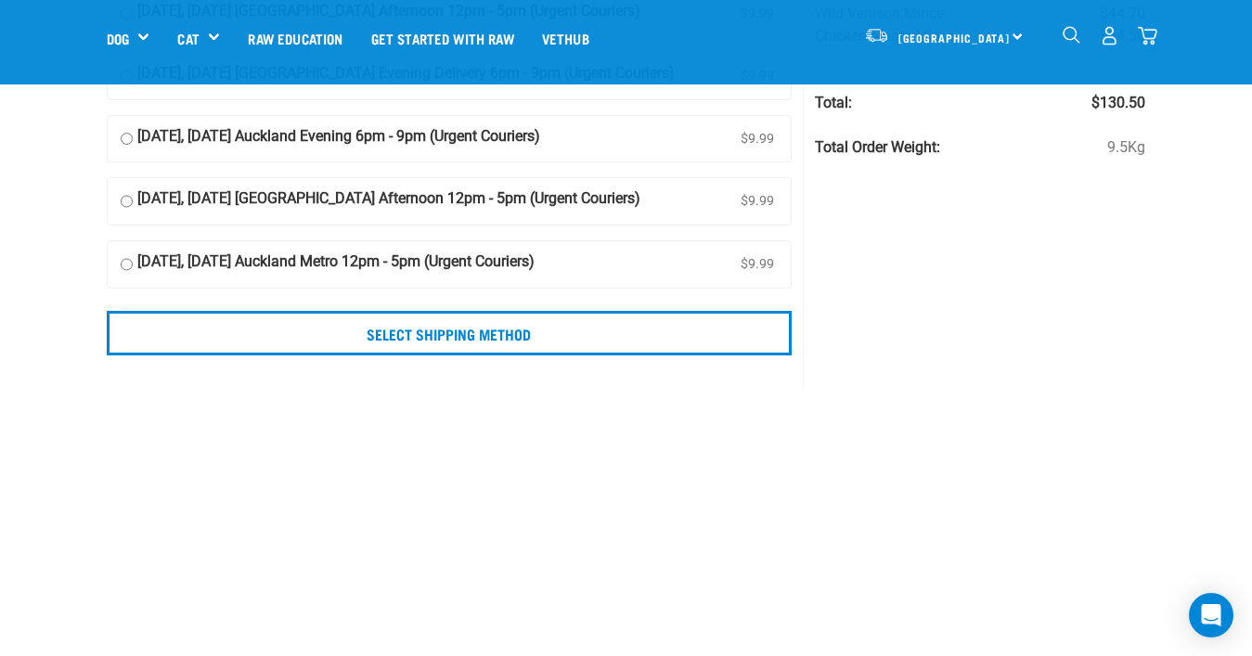
scroll to position [343, 0]
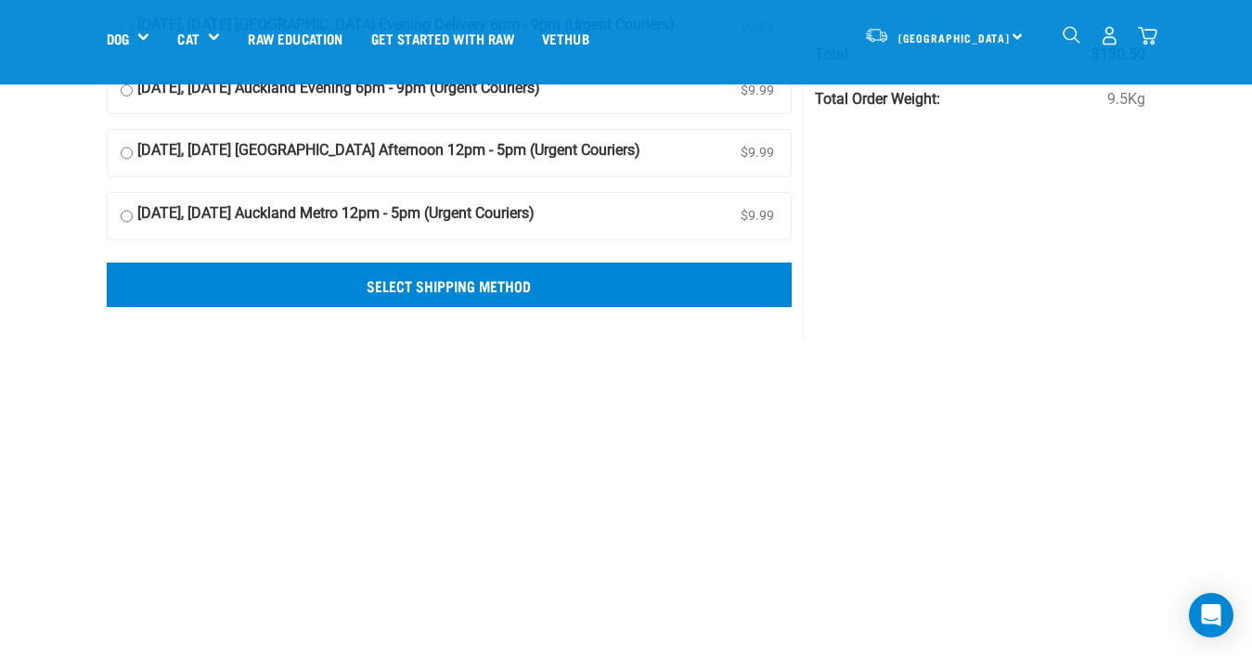
click at [402, 283] on input "Select Shipping Method" at bounding box center [450, 285] width 686 height 45
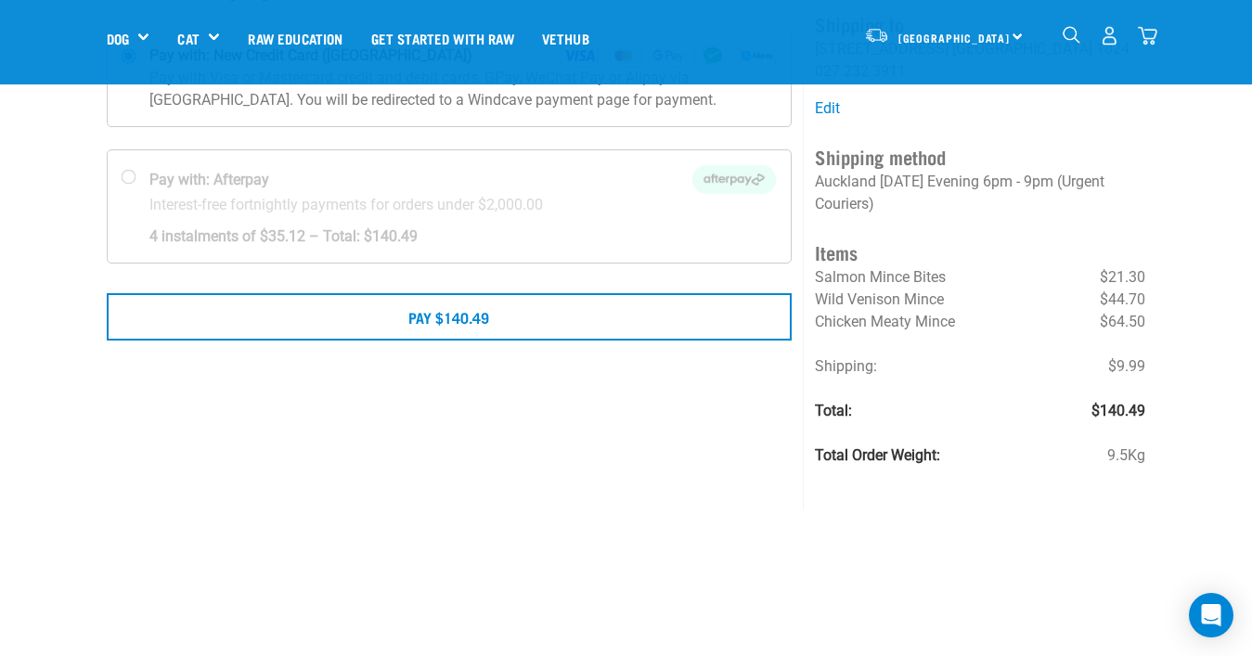
scroll to position [194, 0]
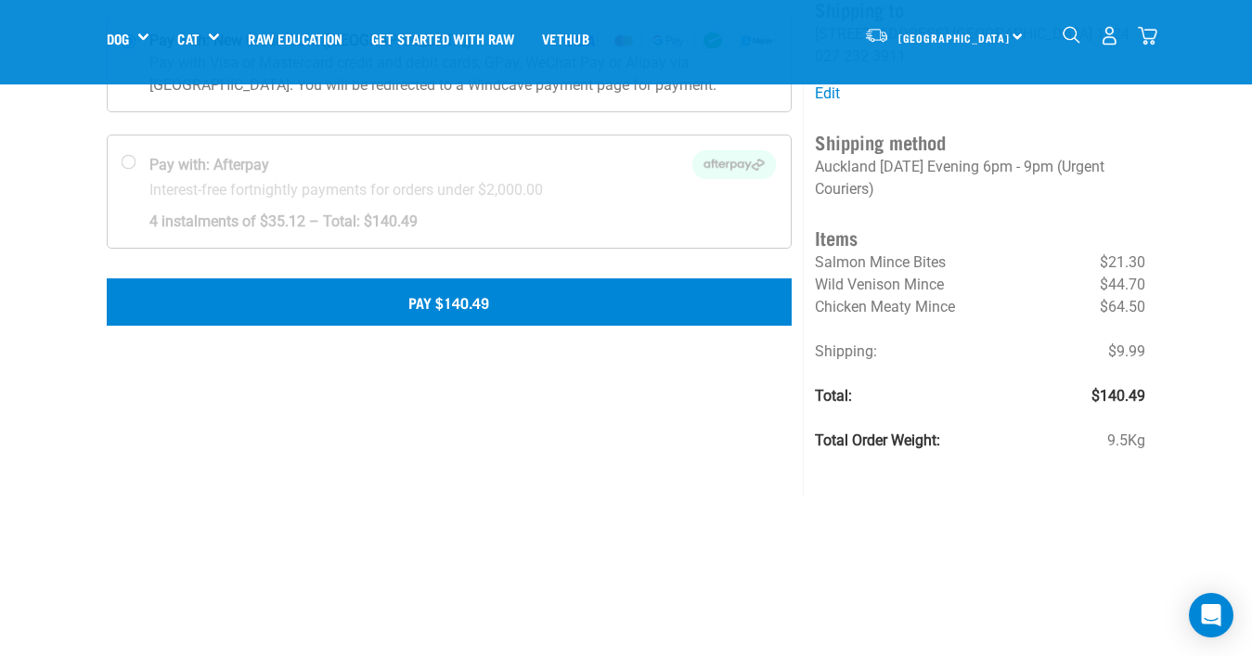
click at [303, 302] on button "Pay $140.49" at bounding box center [450, 301] width 686 height 46
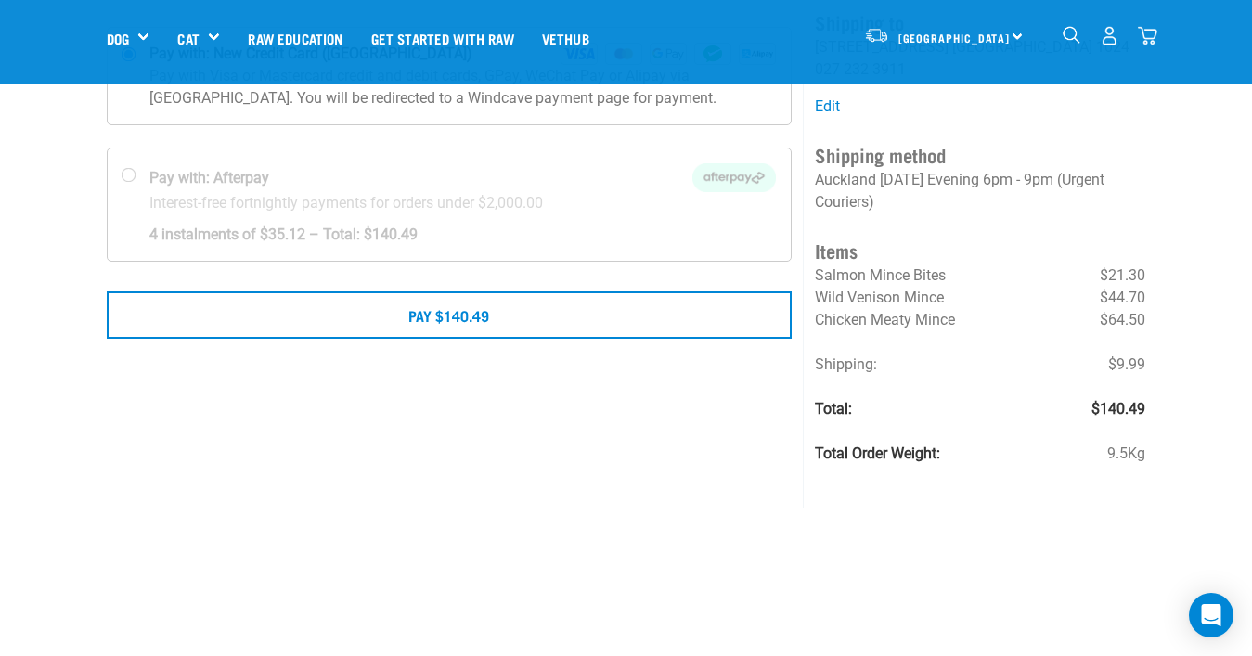
scroll to position [188, 0]
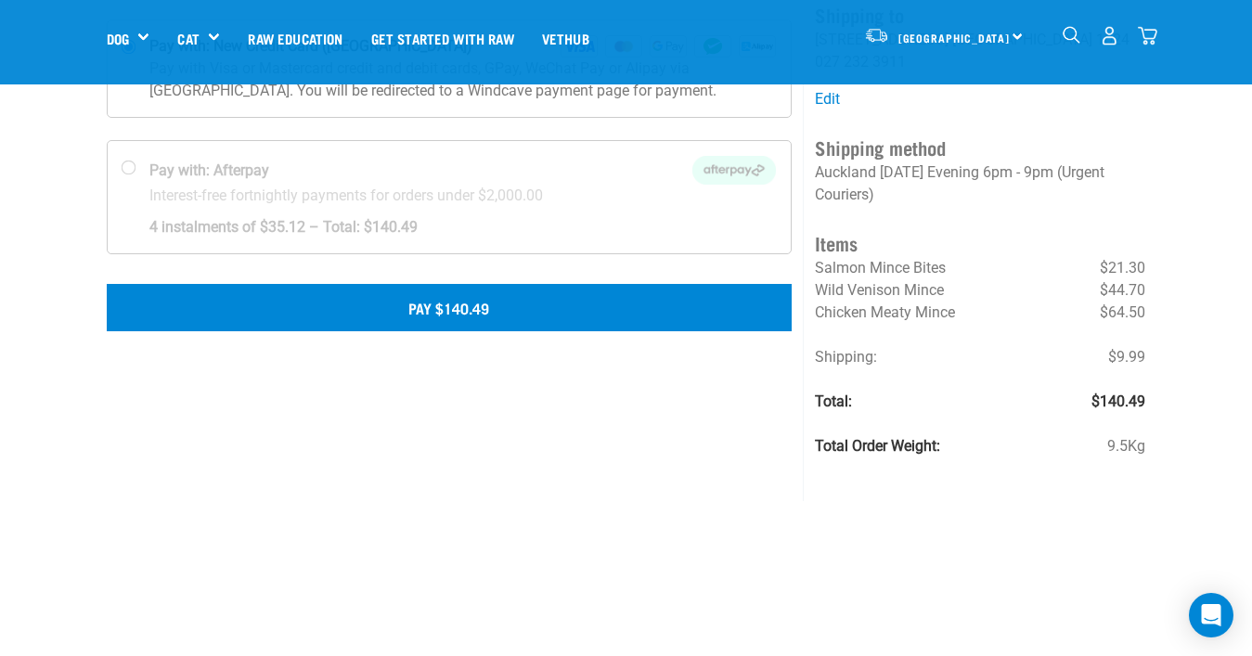
click at [472, 305] on button "Pay $140.49" at bounding box center [450, 307] width 686 height 46
